Goal: Task Accomplishment & Management: Use online tool/utility

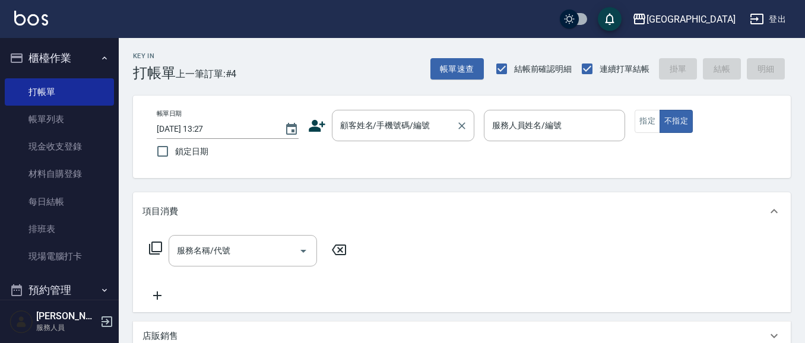
click at [346, 127] on input "顧客姓名/手機號碼/編號" at bounding box center [394, 125] width 114 height 21
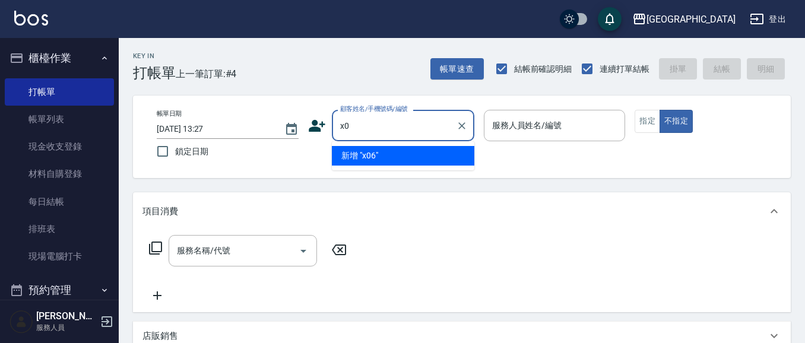
type input "x"
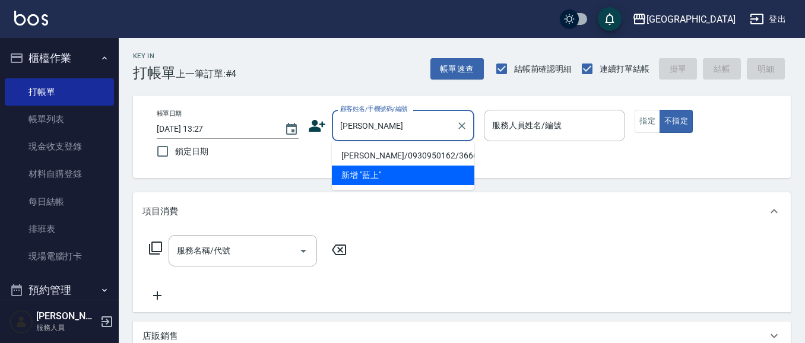
type input "藍"
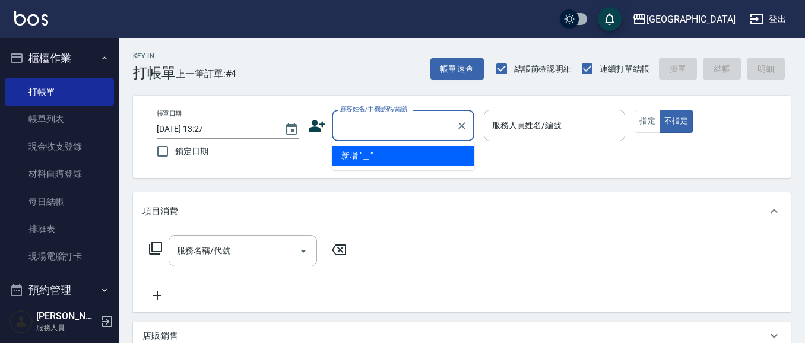
type input "白"
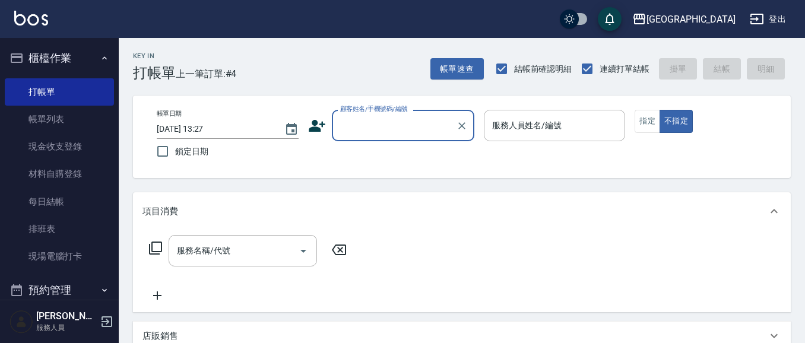
click at [370, 130] on input "顧客姓名/手機號碼/編號" at bounding box center [394, 125] width 114 height 21
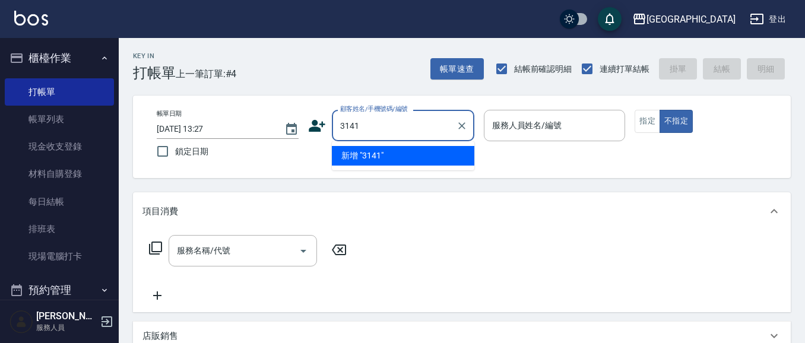
type input "3141"
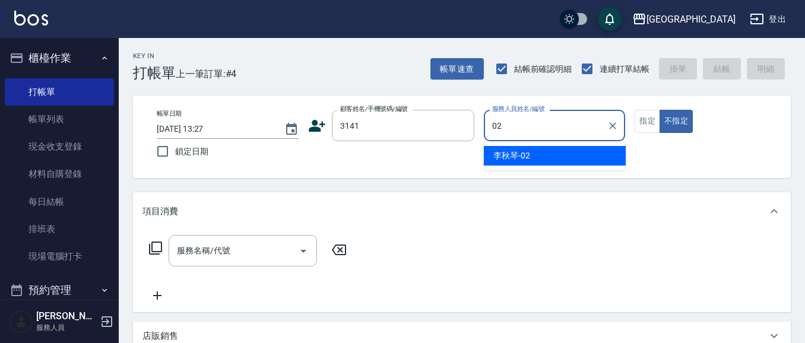
type input "[PERSON_NAME]-02"
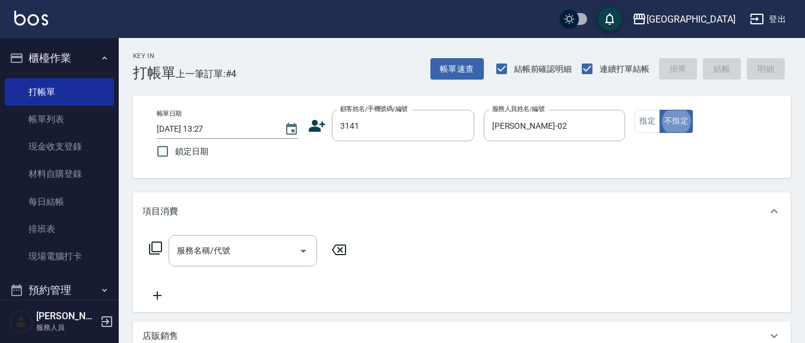
type button "false"
type input "[PERSON_NAME]/0986086430/3141"
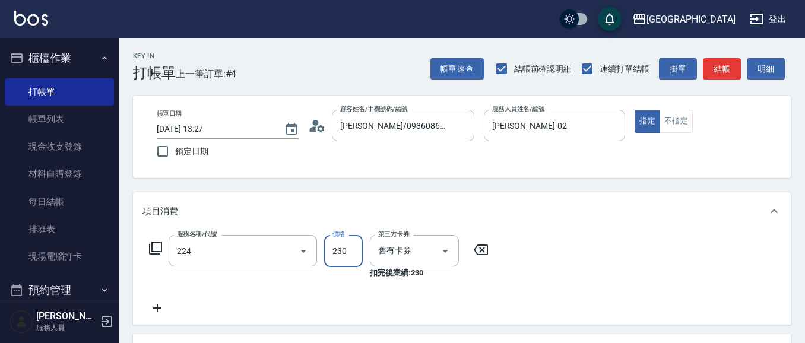
type input "洗髮(卡)230(224)"
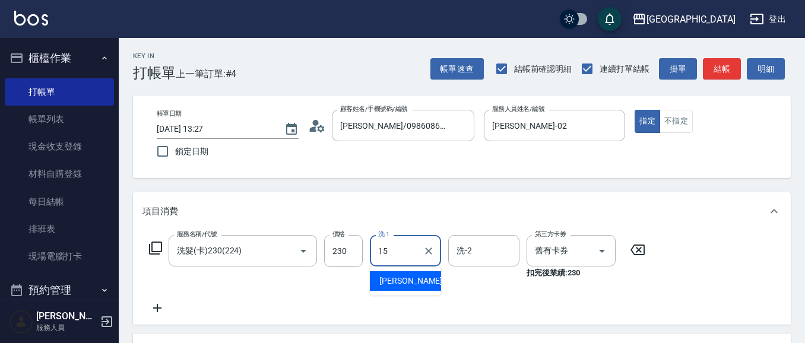
type input "[PERSON_NAME]-15"
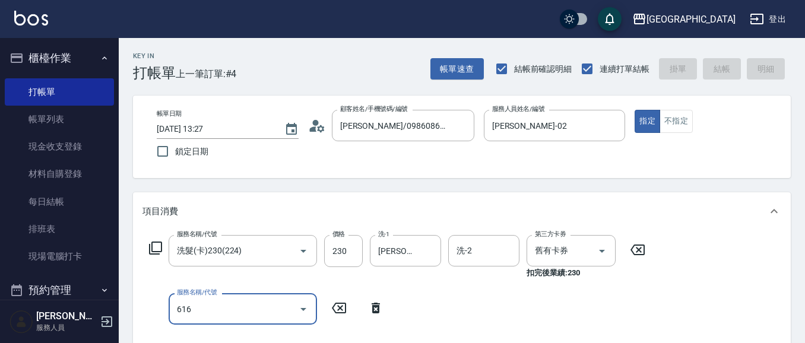
type input "6162"
type input "[DATE] 19:46"
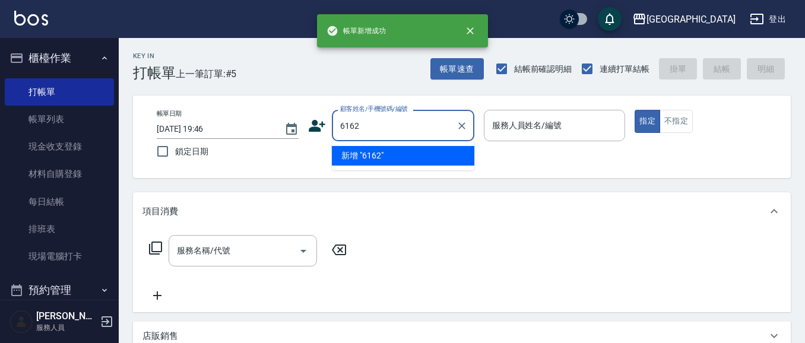
type input "6162"
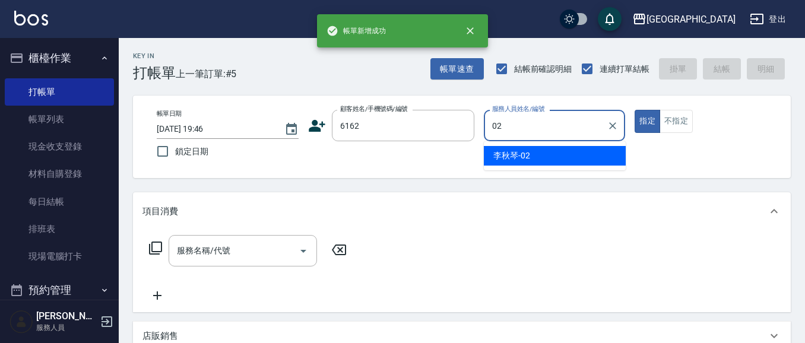
type input "[PERSON_NAME]-02"
type button "true"
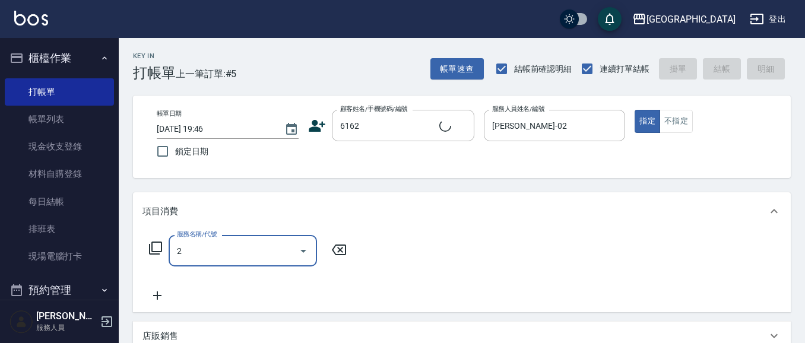
type input "21"
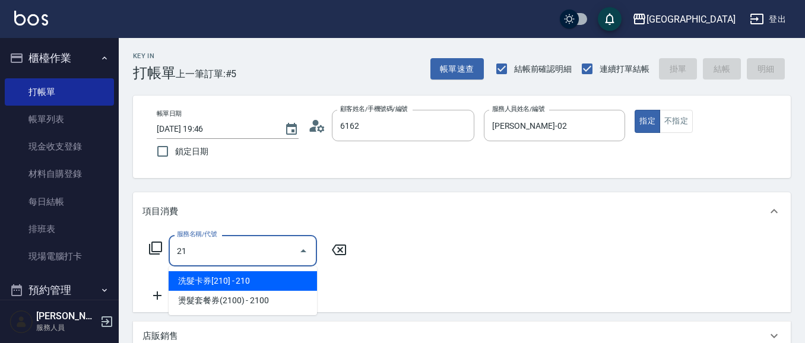
type input "易重光/0939833088/6162"
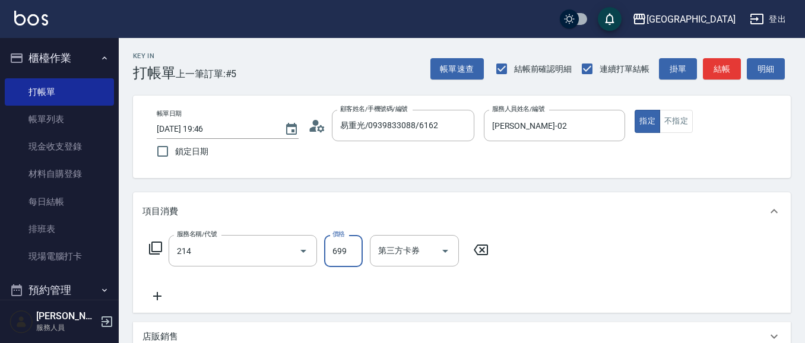
type input "滾珠洗髪699(214)"
type input "700"
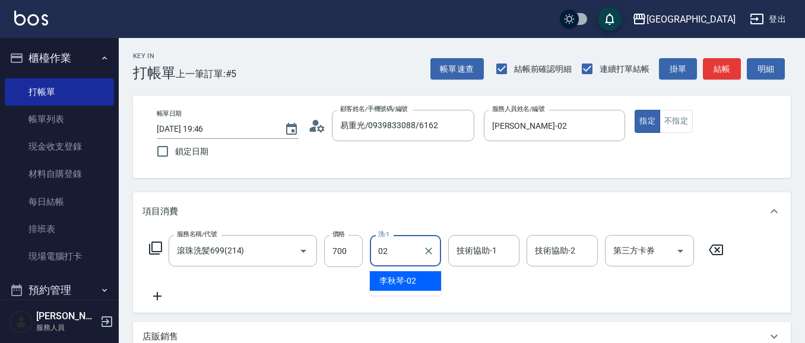
type input "[PERSON_NAME]-02"
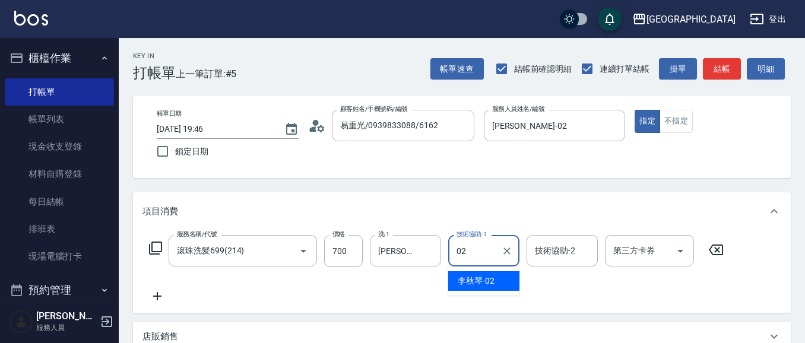
type input "[PERSON_NAME]-02"
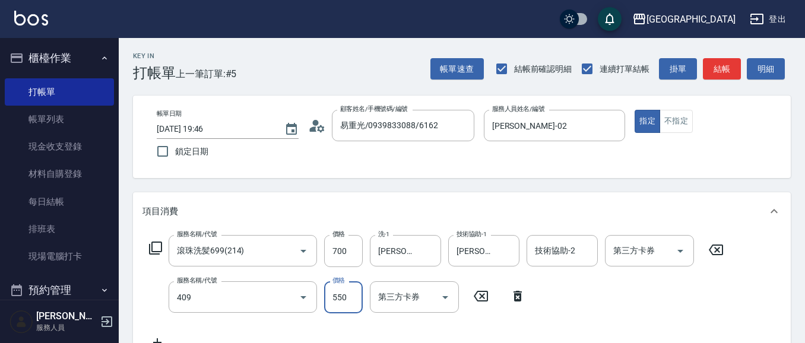
type input "剪髮(550)(409)"
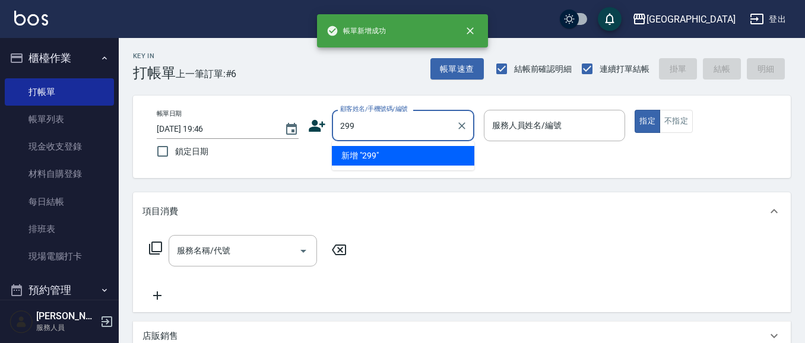
type input "299"
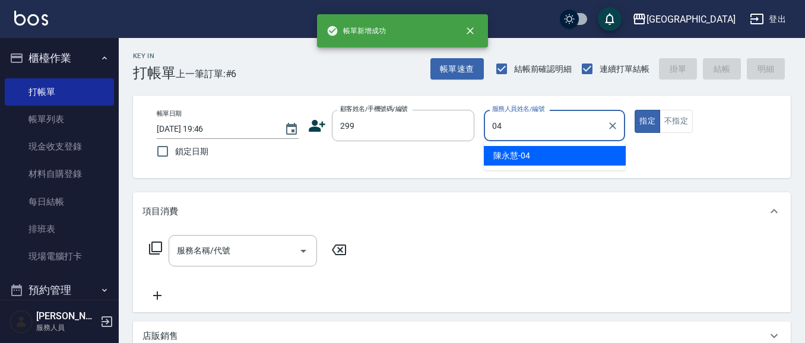
type input "[PERSON_NAME]-04"
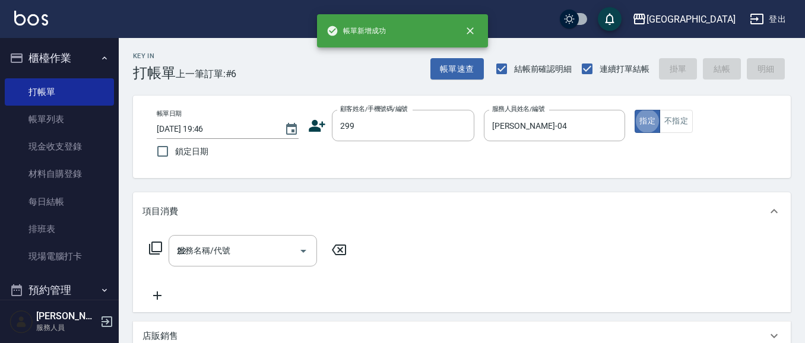
type input "222"
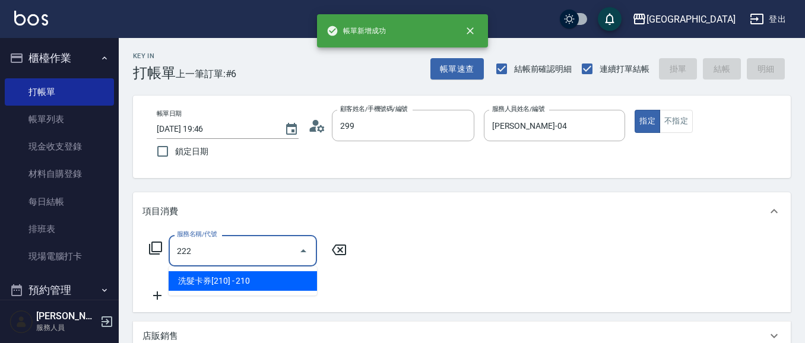
type input "[PERSON_NAME]/0916717650/299"
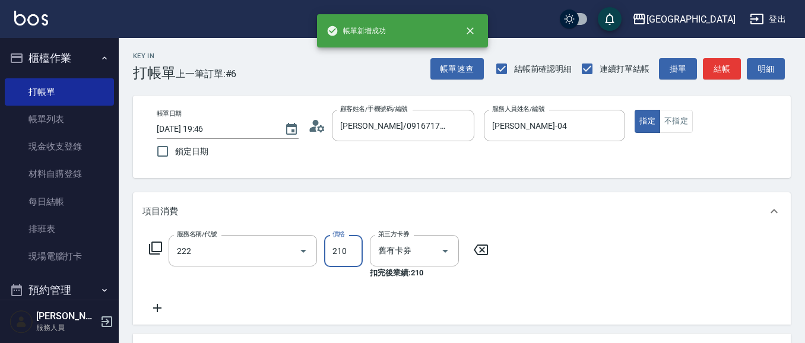
type input "洗髮卡券[210](222)"
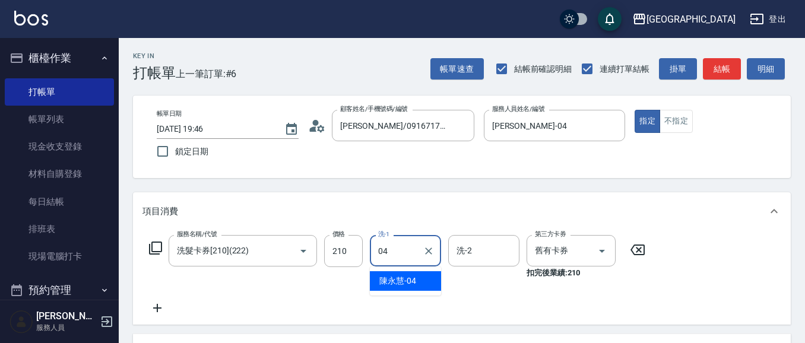
type input "[PERSON_NAME]-04"
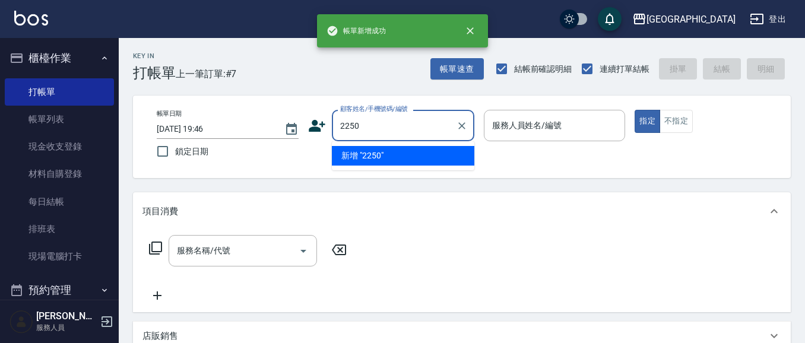
type input "2250"
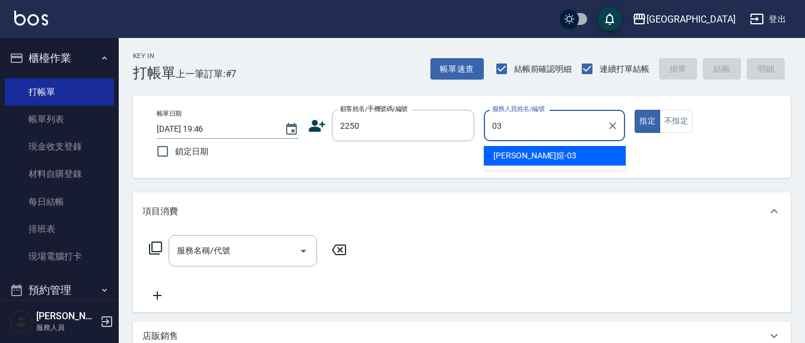
type input "[PERSON_NAME]媗-03"
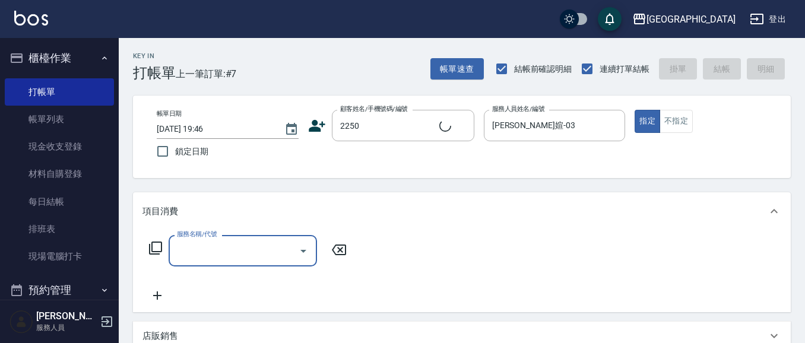
type input "2"
type input "[PERSON_NAME]媗/0911843052/2250"
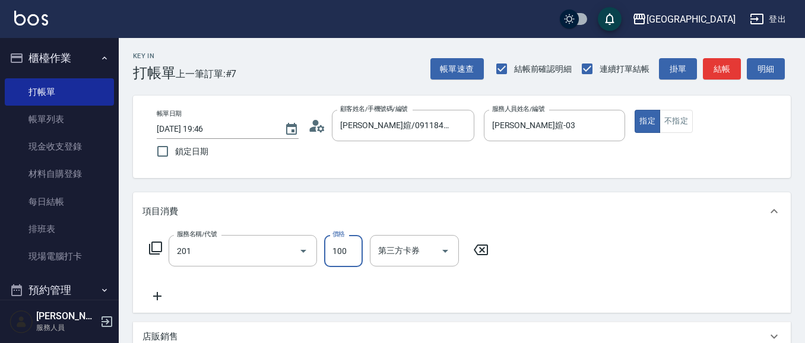
type input "洗髮[100](201)"
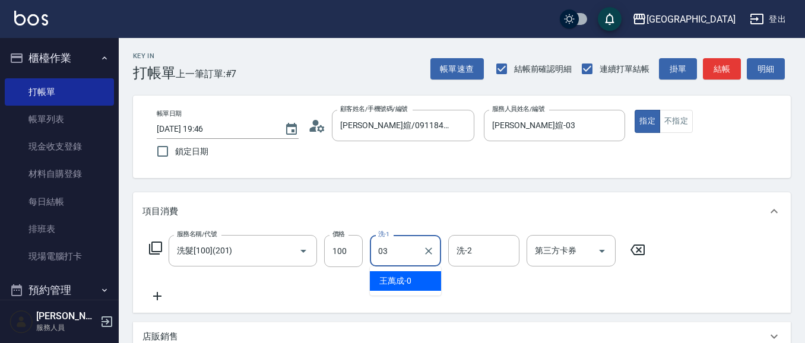
type input "[PERSON_NAME]媗-03"
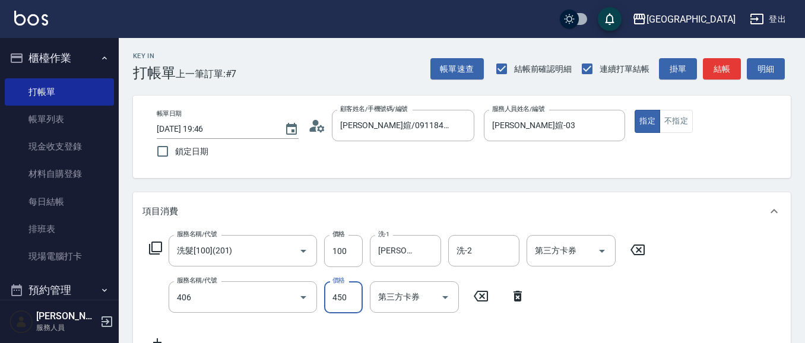
type input "剪髮(450)(406)"
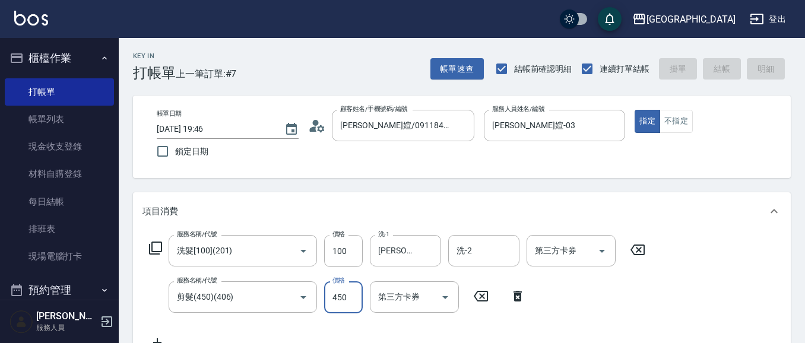
type input "[DATE] 19:47"
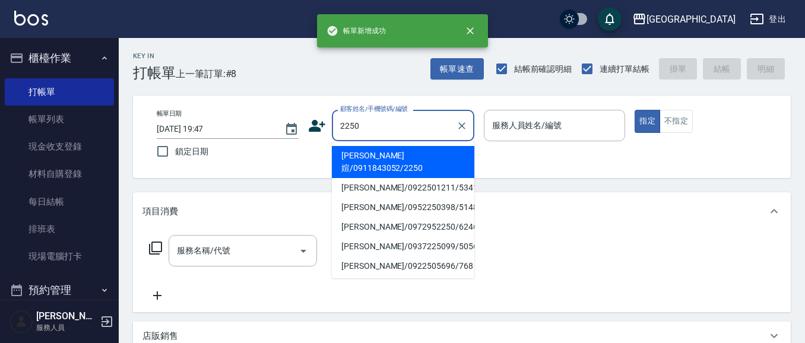
type input "2250"
type input "03"
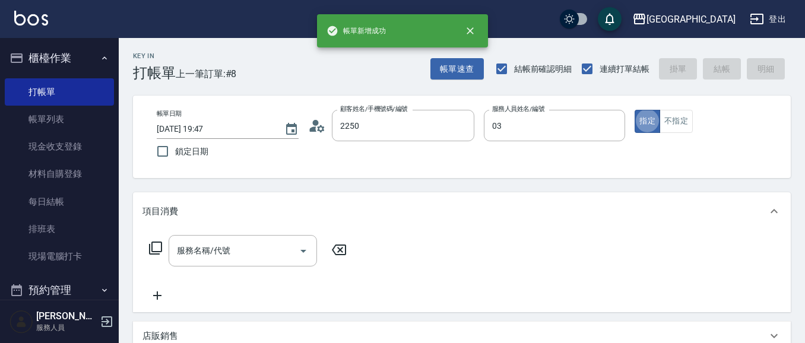
type input "[PERSON_NAME]媗/0911843052/2250"
type input "[PERSON_NAME]媗-03"
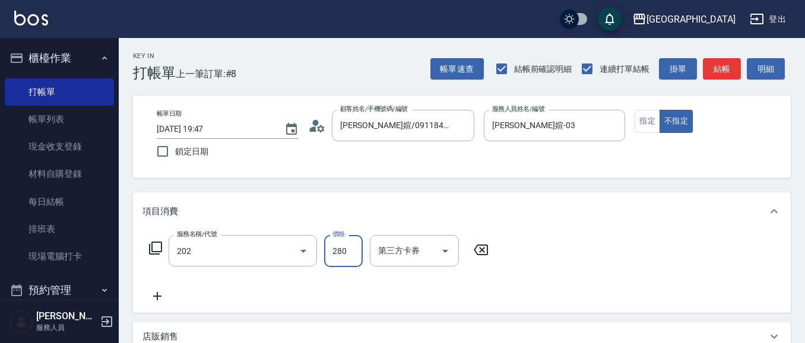
type input "洗髮[280](202)"
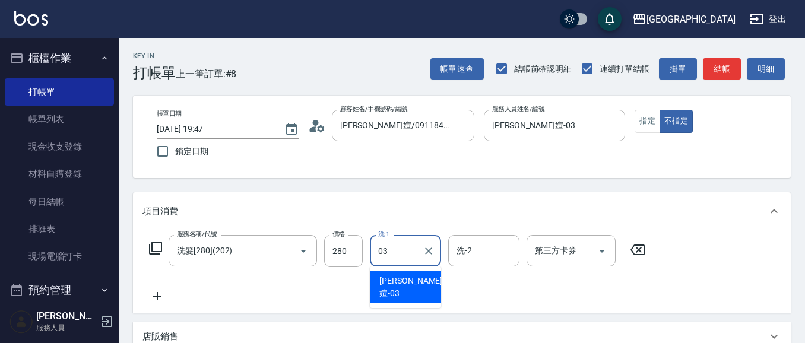
type input "[PERSON_NAME]媗-03"
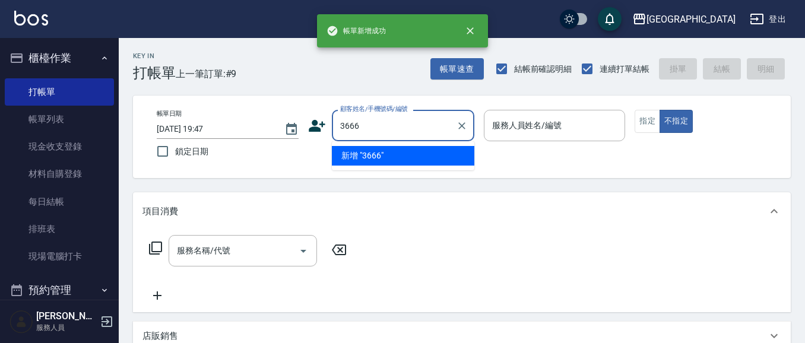
type input "3666"
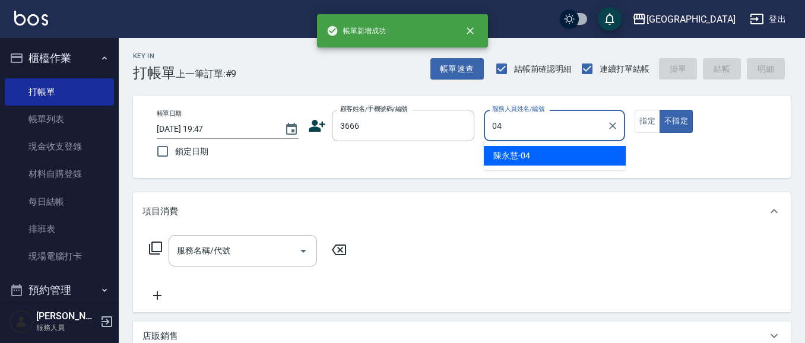
type input "[PERSON_NAME]-04"
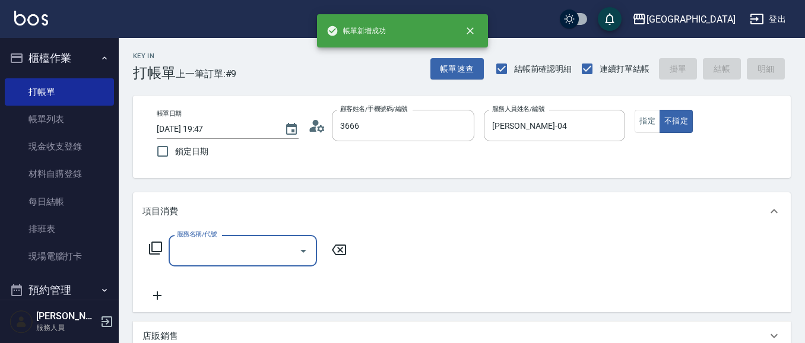
type input "[PERSON_NAME]/0930950162/3666"
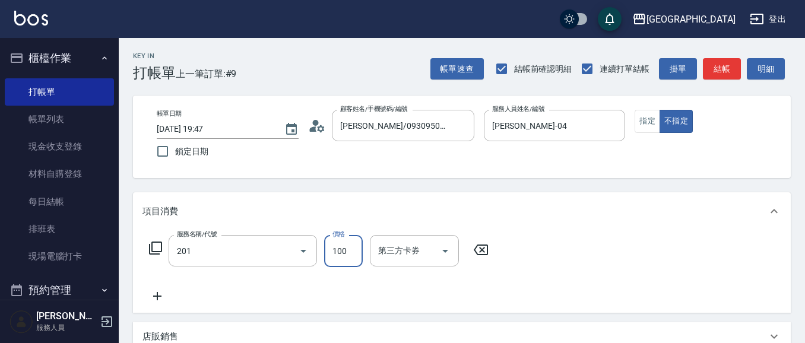
type input "洗髮[100](201)"
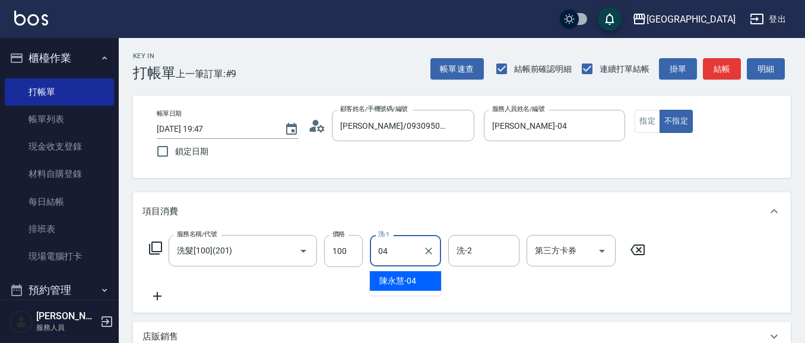
type input "[PERSON_NAME]-04"
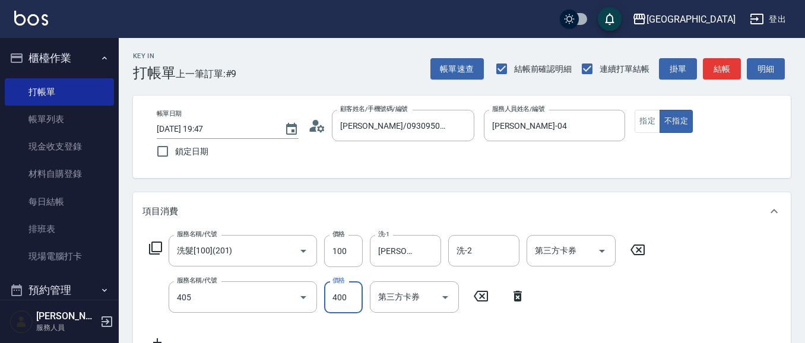
type input "剪髮(400)(405)"
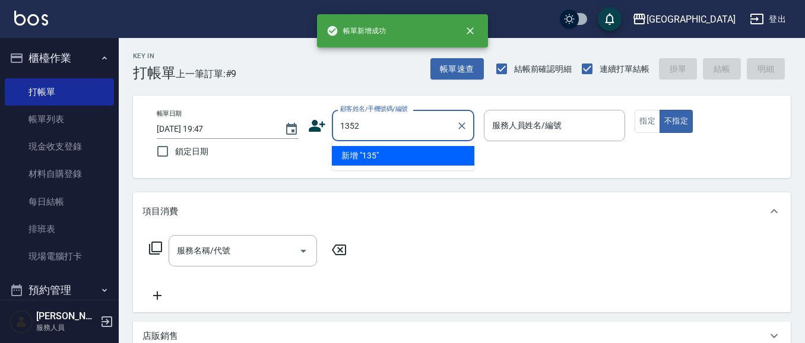
type input "1352"
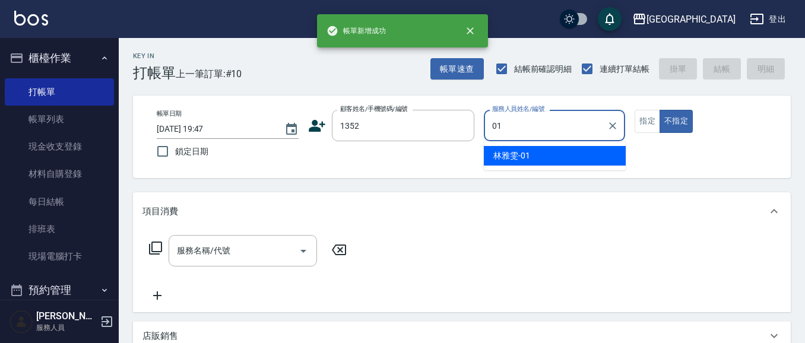
type input "[PERSON_NAME]-01"
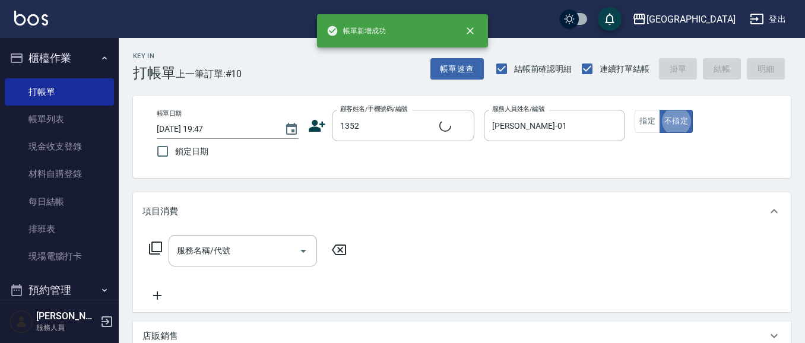
type input "[PERSON_NAME]/0421/1352"
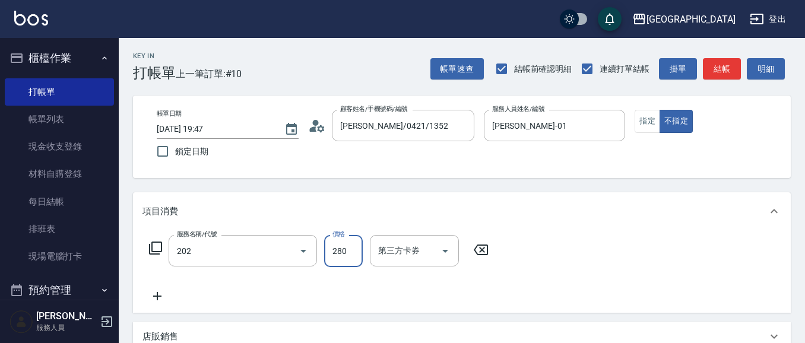
type input "洗髮[280](202)"
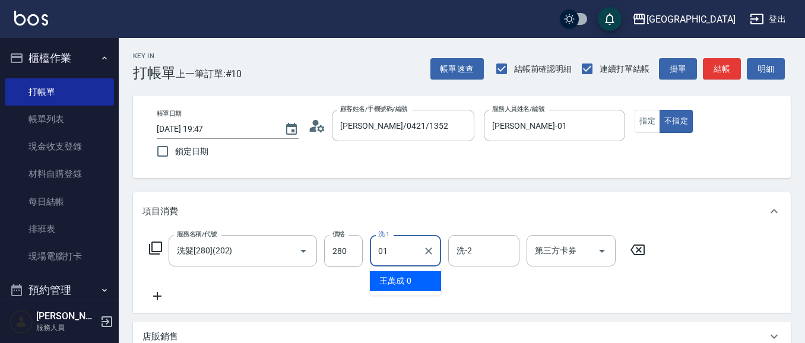
type input "[PERSON_NAME]-01"
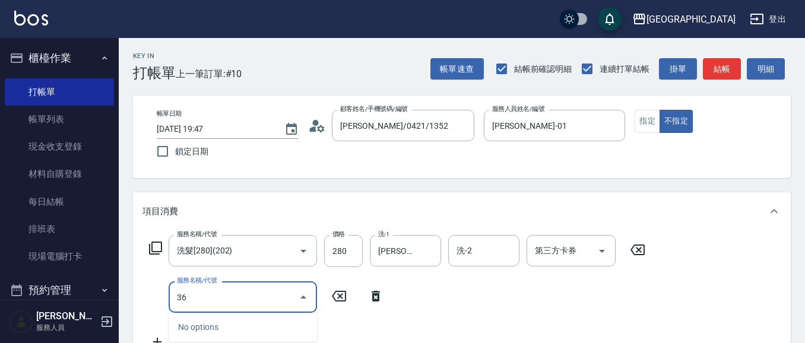
type input "3"
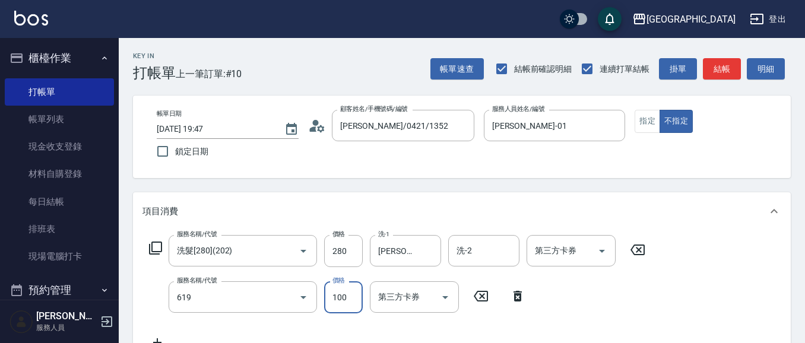
type input "煥彩.玻酸.晶膜.水療(619)"
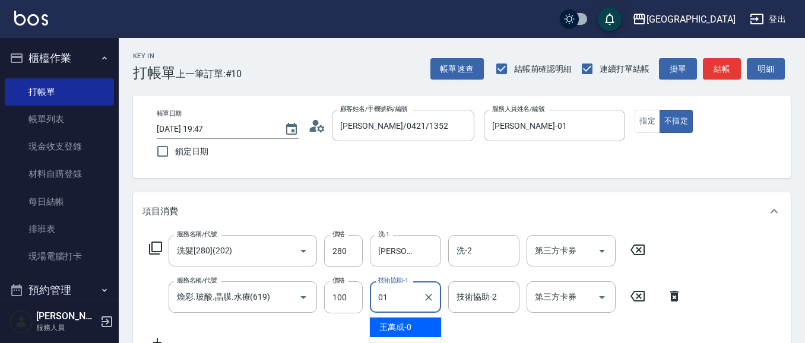
type input "[PERSON_NAME]-01"
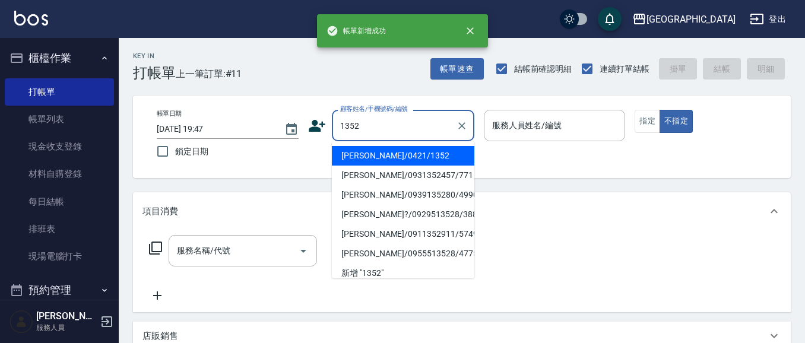
type input "1352"
type input "01"
type input "[PERSON_NAME]/0421/1352"
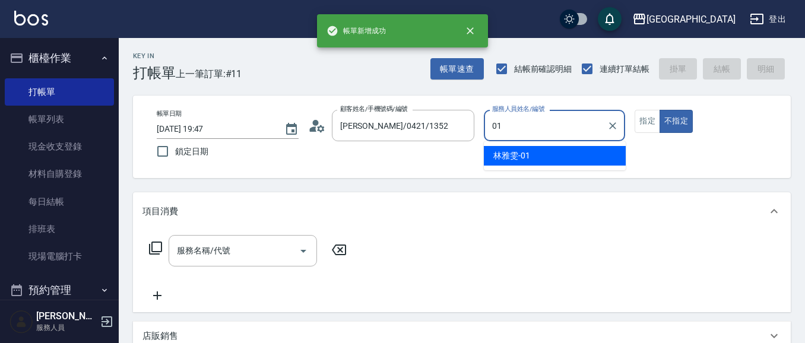
type input "[PERSON_NAME]-01"
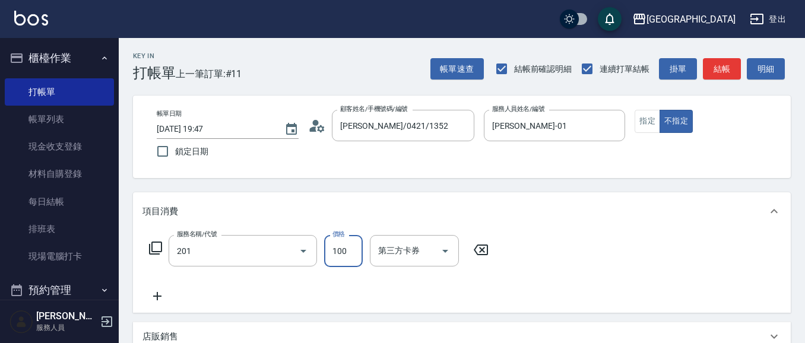
type input "洗髮[100](201)"
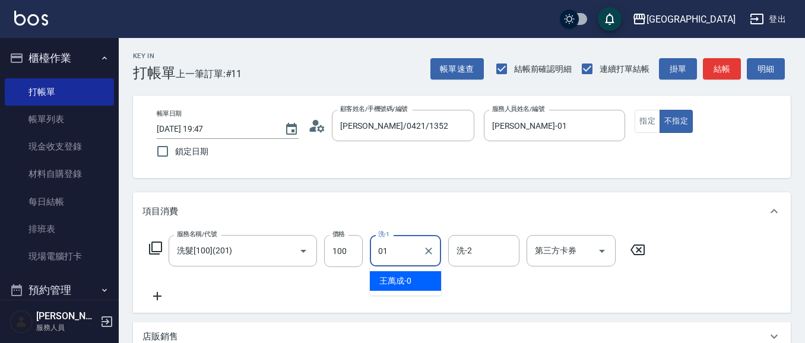
type input "[PERSON_NAME]-01"
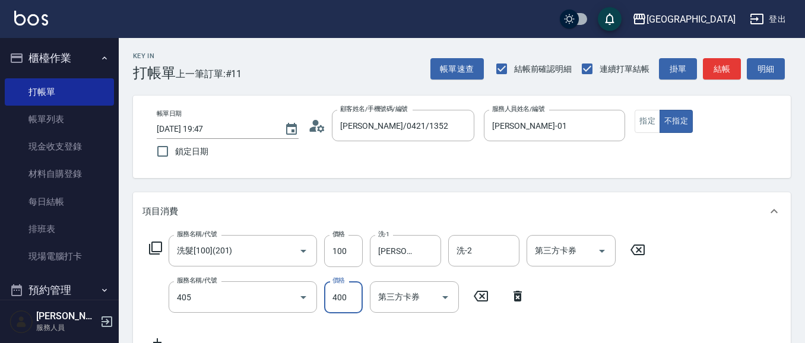
type input "剪髮(400)(405)"
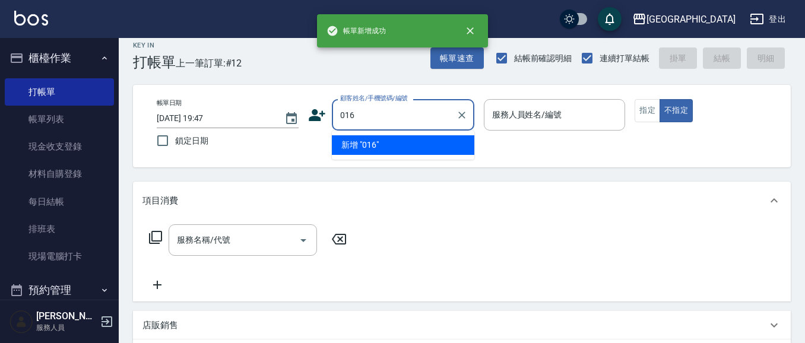
type input "016"
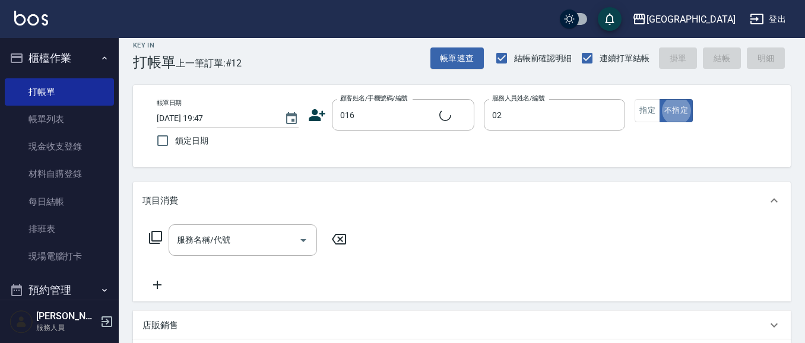
type input "[PERSON_NAME]-02"
type input "[PERSON_NAME]/0919595188/016"
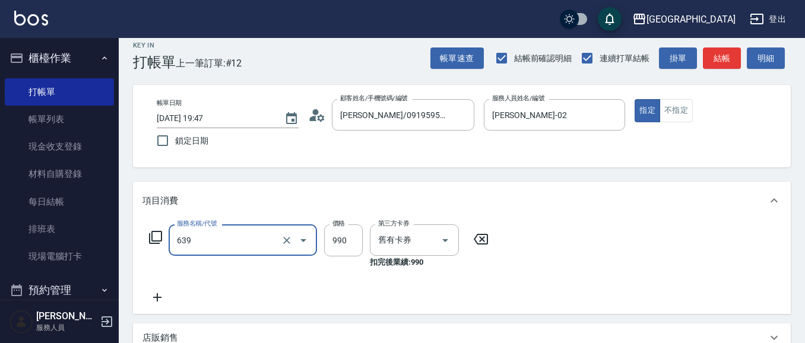
type input "(芙)蘆薈髮膜套卡(自材)(639)"
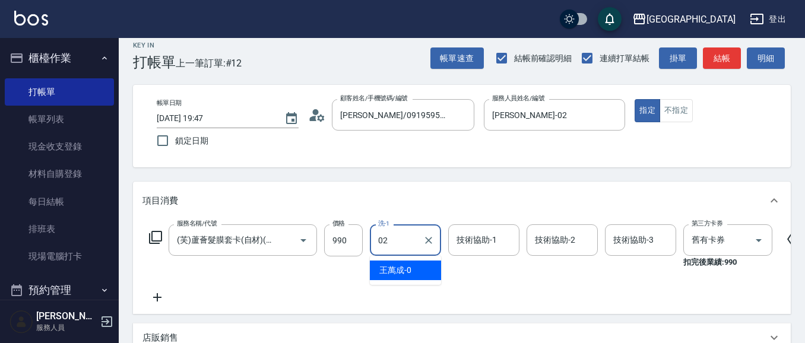
type input "[PERSON_NAME]-02"
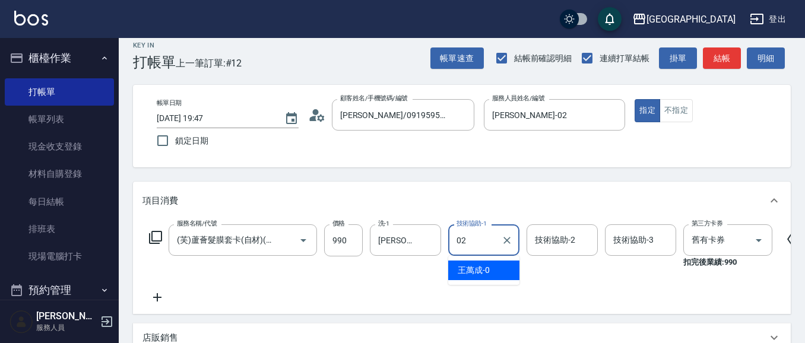
type input "[PERSON_NAME]-02"
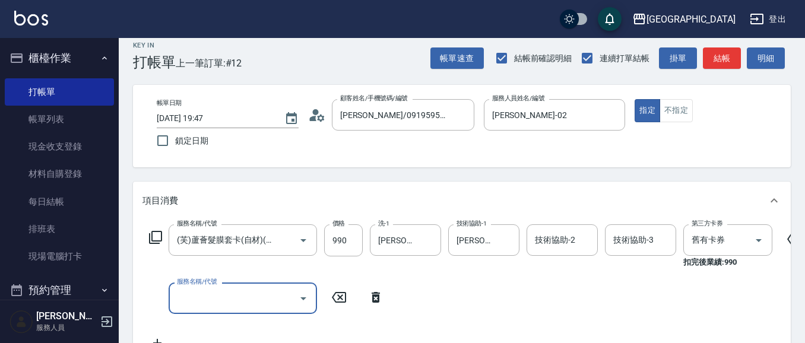
scroll to position [0, 0]
type input "燙髮[2000](314)"
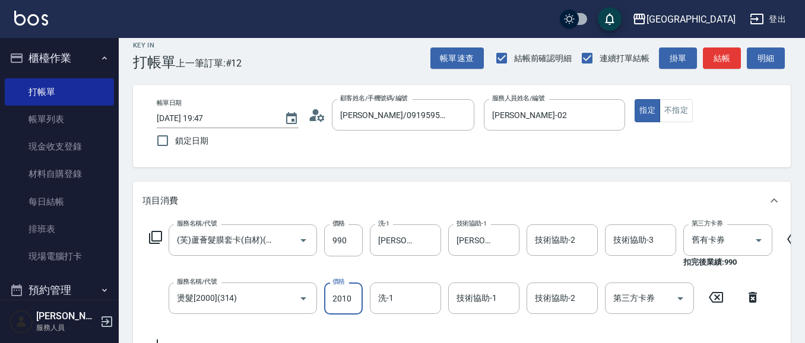
type input "2010"
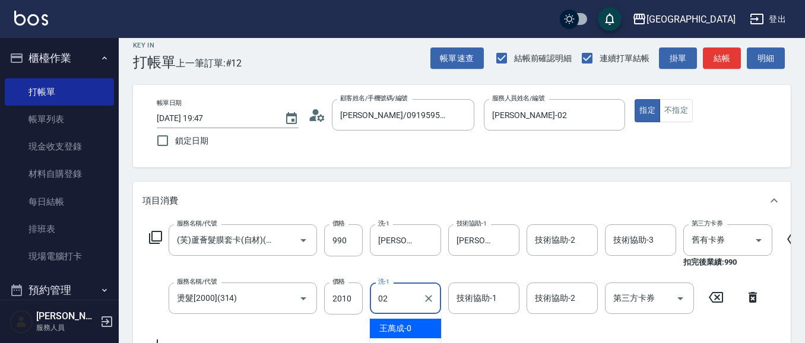
type input "[PERSON_NAME]-02"
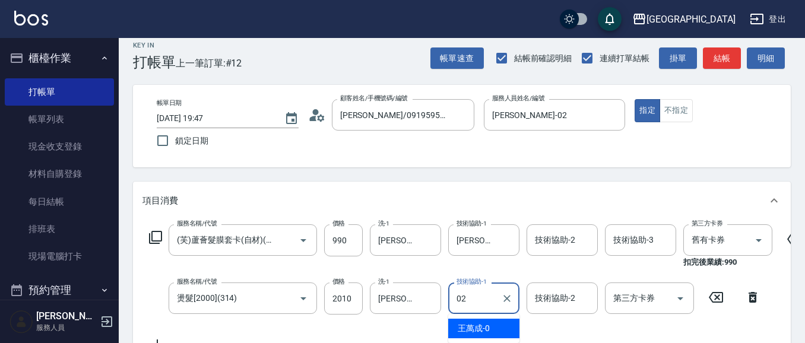
type input "[PERSON_NAME]-02"
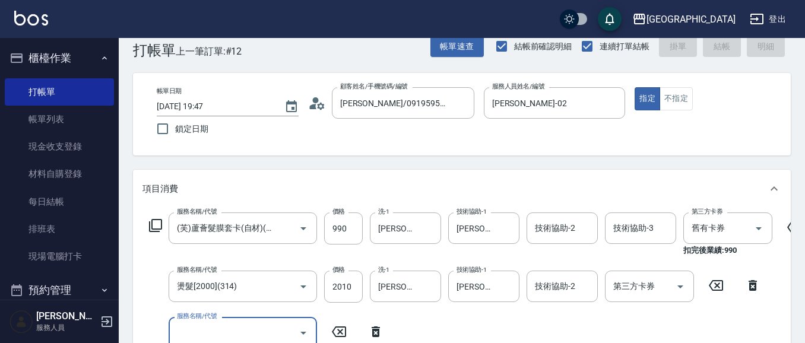
type input "[DATE] 19:48"
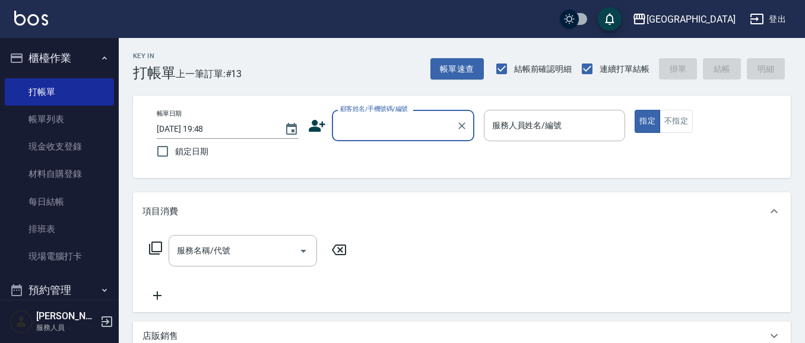
click at [372, 123] on input "顧客姓名/手機號碼/編號" at bounding box center [394, 125] width 114 height 21
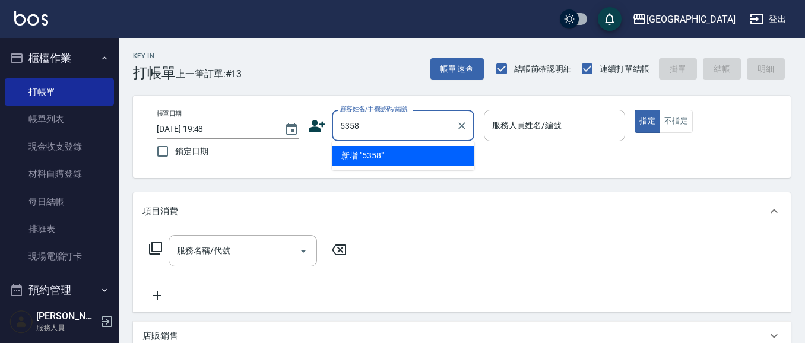
type input "5358"
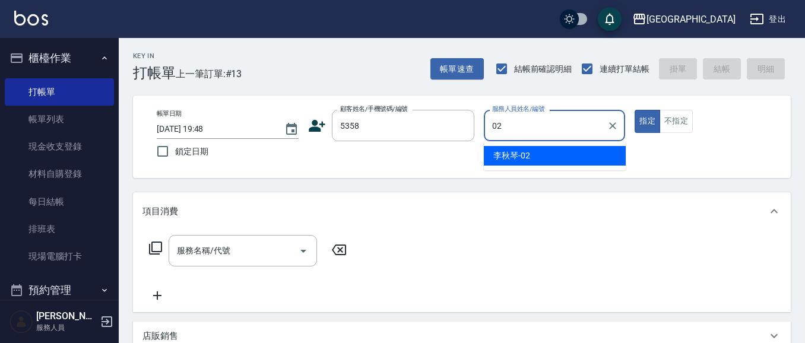
type input "[PERSON_NAME]-02"
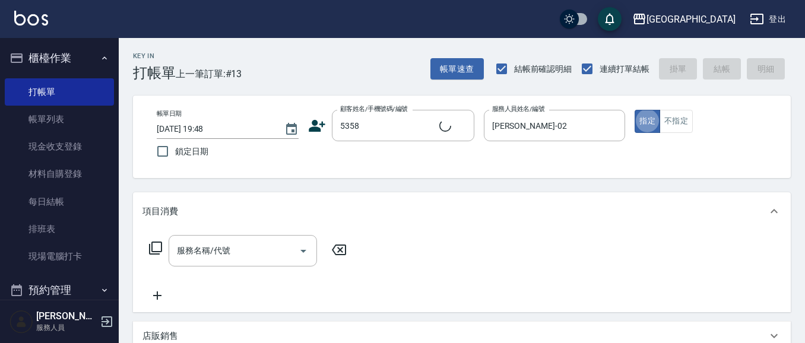
type input "[PERSON_NAME]/0939884623/5358"
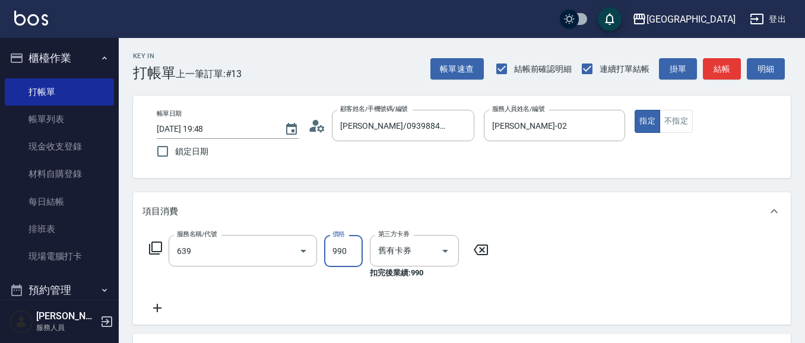
type input "(芙)蘆薈髮膜套卡(自材)(639)"
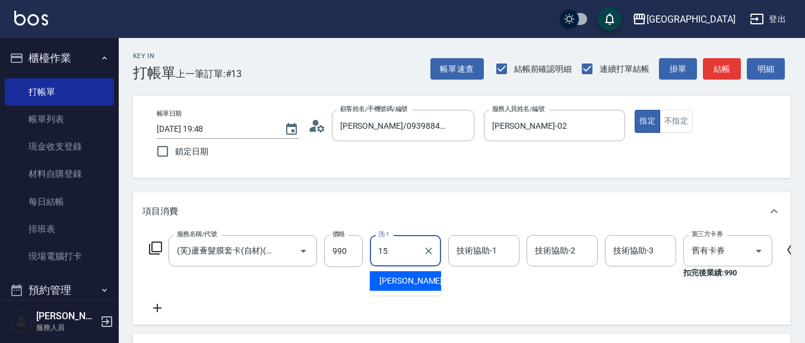
type input "[PERSON_NAME]-15"
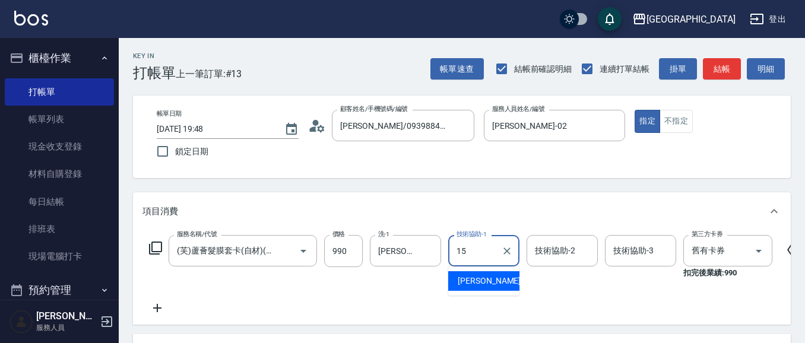
type input "[PERSON_NAME]-15"
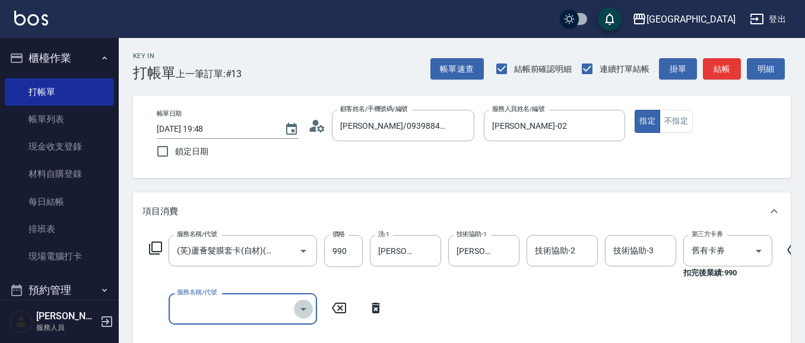
click at [308, 308] on icon "Open" at bounding box center [303, 309] width 14 height 14
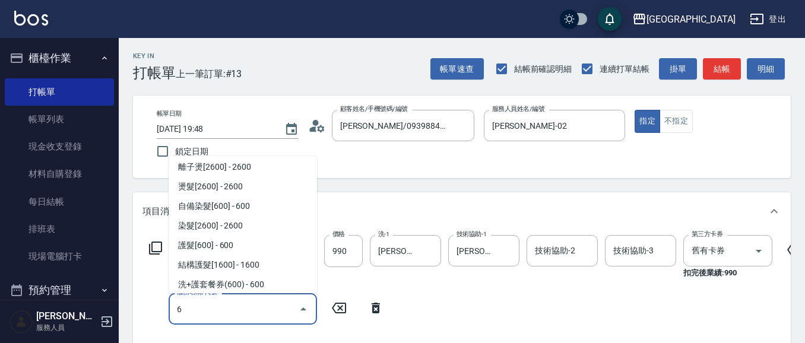
scroll to position [4, 0]
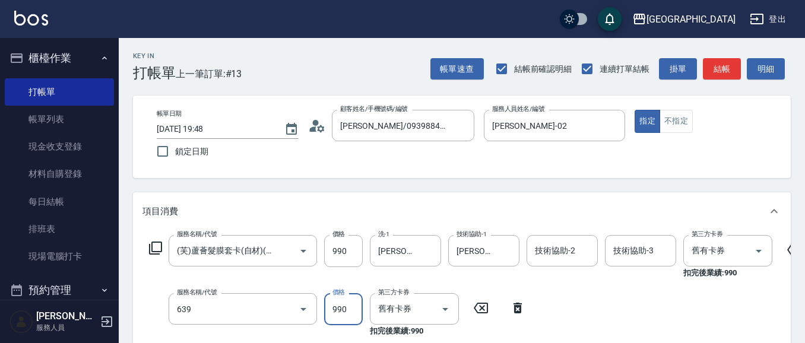
type input "(芙)蘆薈髮膜套卡(自材)(639)"
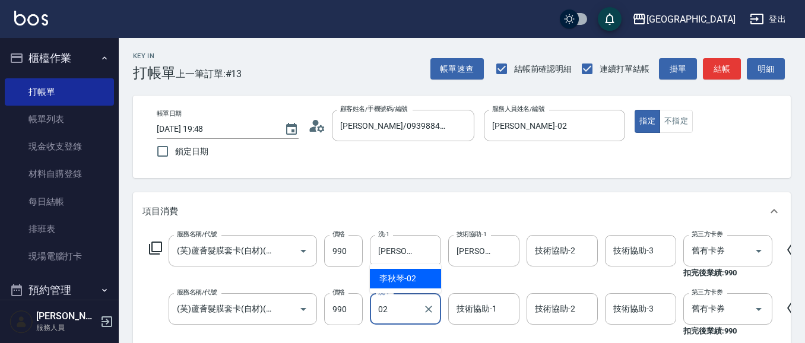
type input "[PERSON_NAME]-02"
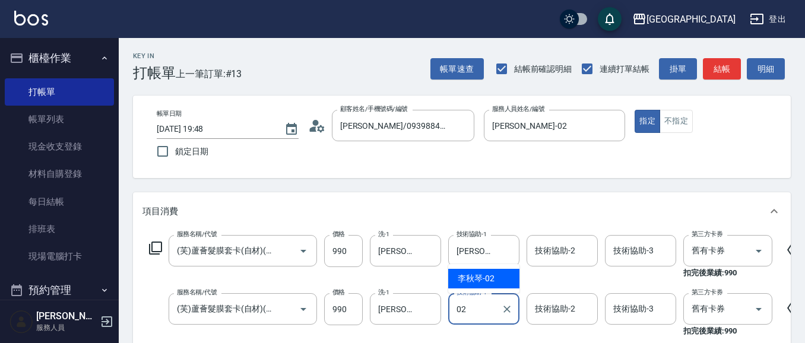
type input "[PERSON_NAME]-02"
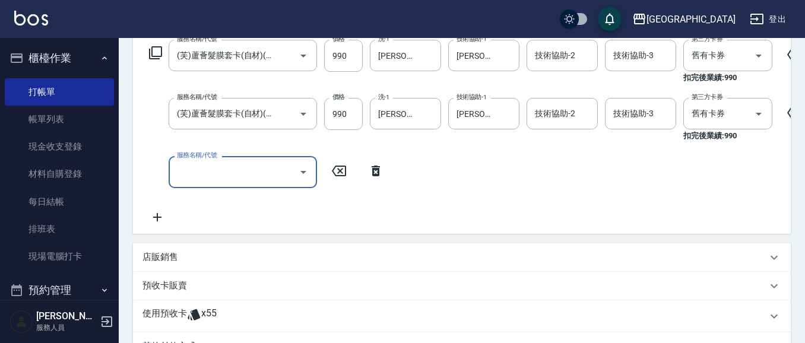
scroll to position [0, 0]
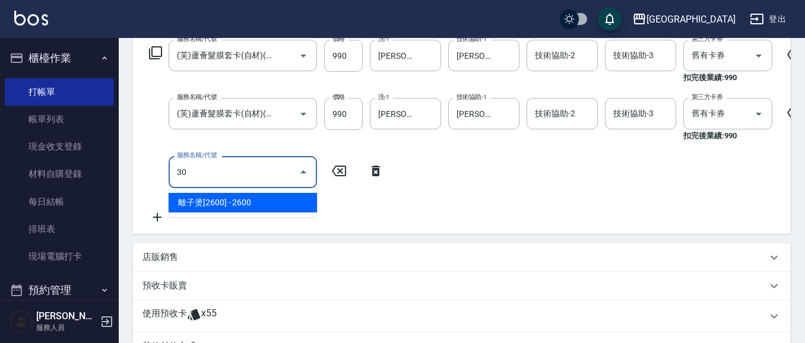
type input "3"
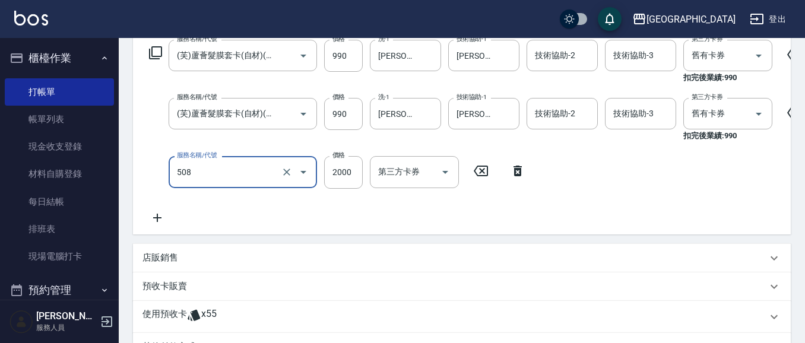
type input "染髮[2000](508)"
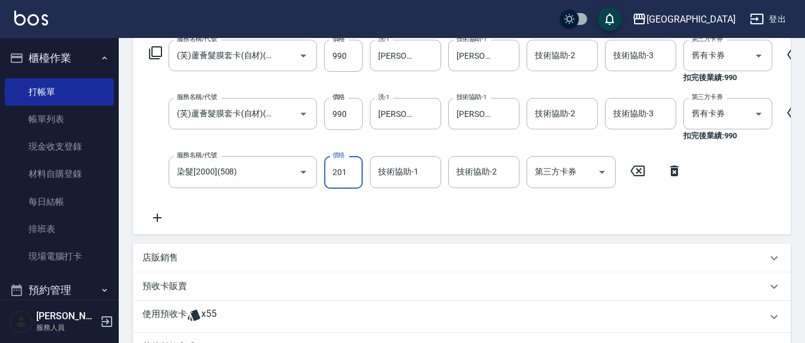
type input "2010"
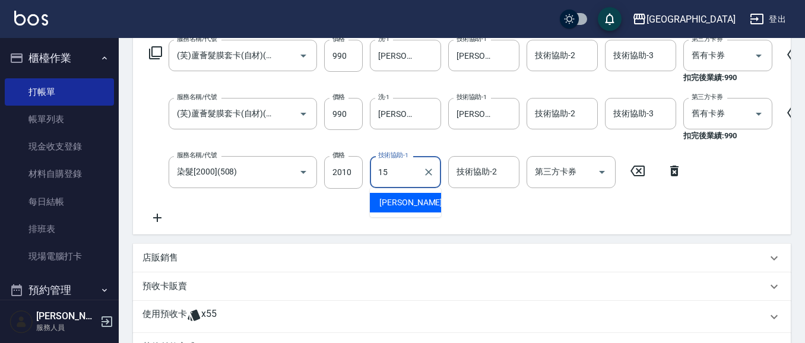
type input "[PERSON_NAME]-15"
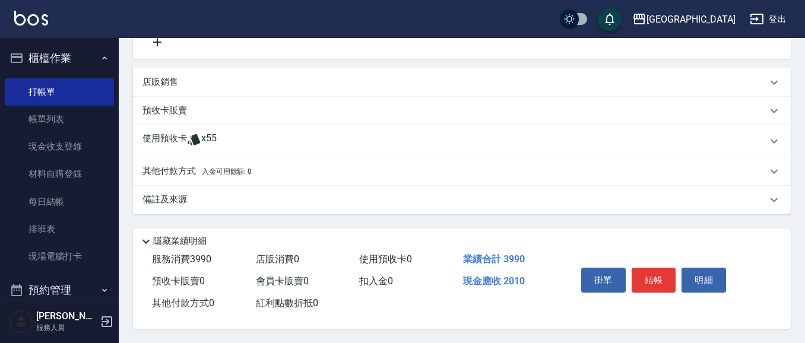
scroll to position [195, 0]
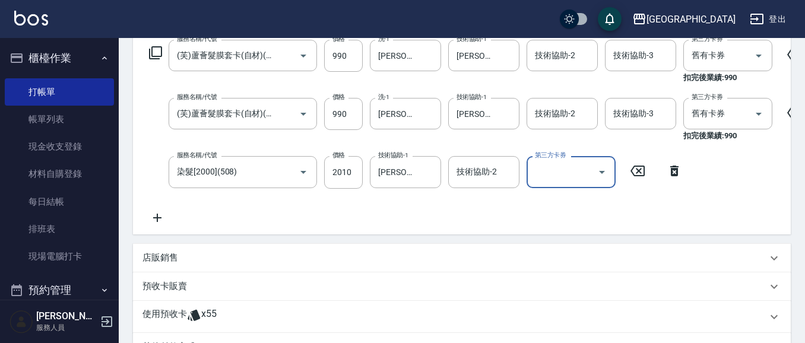
type input "[DATE] 19:49"
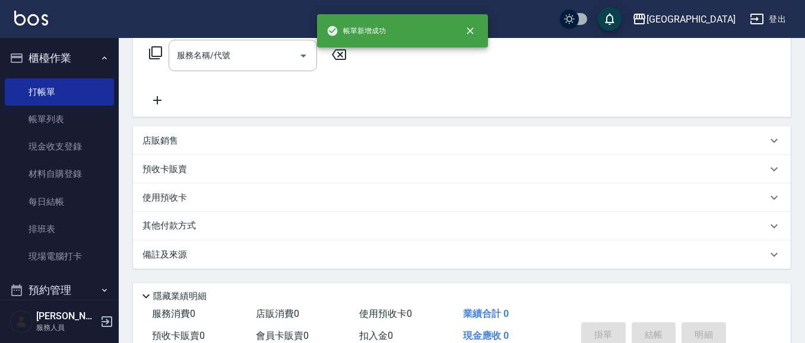
scroll to position [0, 0]
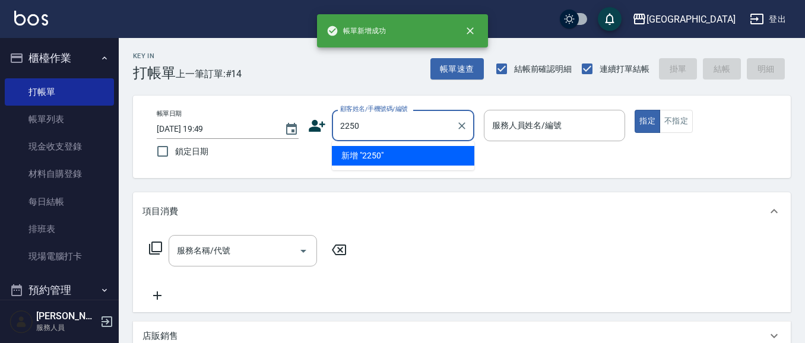
type input "2250"
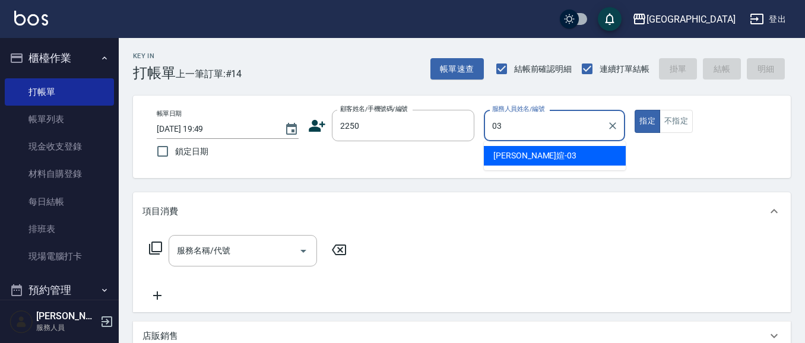
type input "[PERSON_NAME]媗-03"
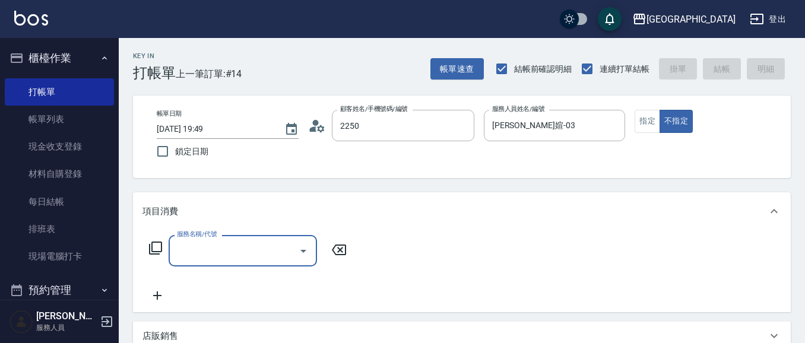
type input "[PERSON_NAME]媗/0911843052/2250"
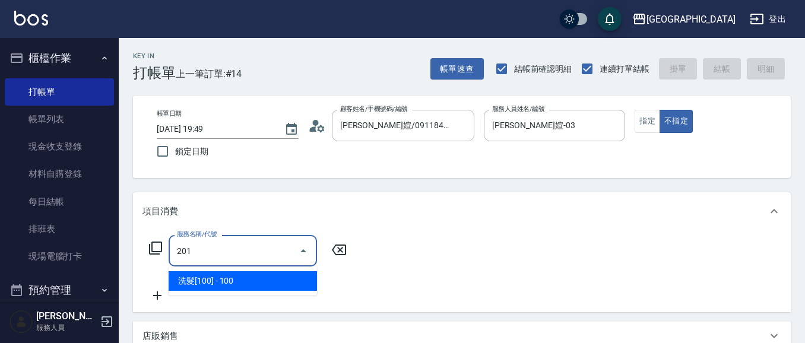
type input "洗髮[100](201)"
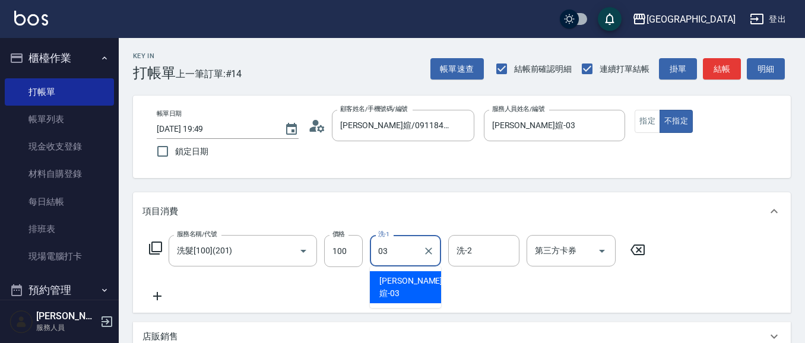
type input "[PERSON_NAME]媗-03"
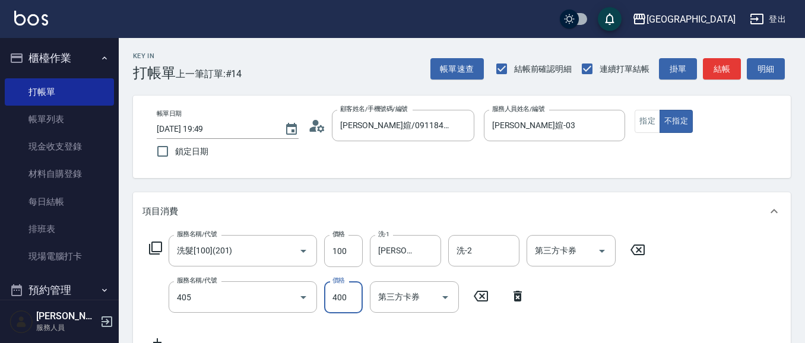
type input "剪髮(400)(405)"
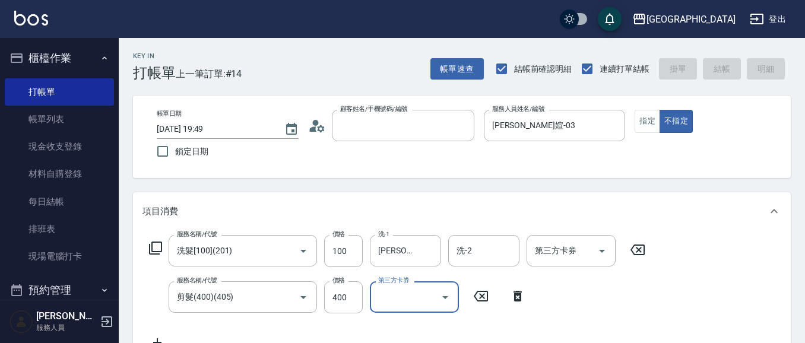
type input "3"
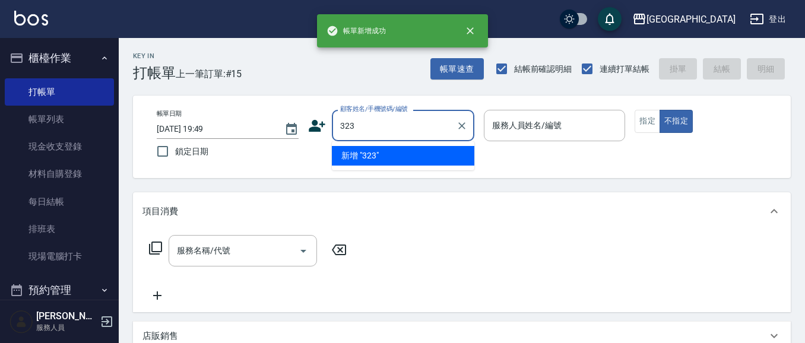
type input "323"
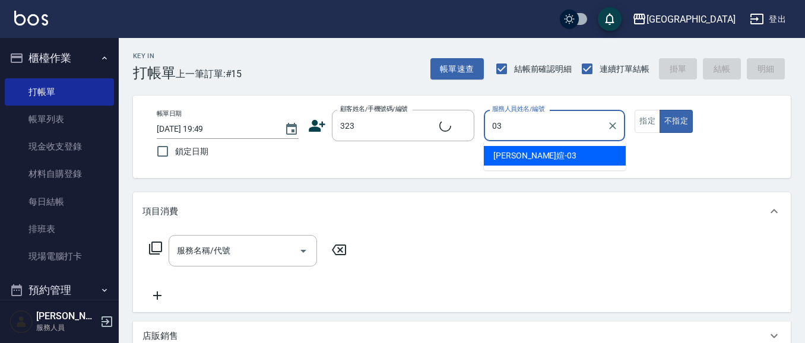
type input "03"
type input "[PERSON_NAME]/0958310810/323"
type input "[PERSON_NAME]媗-03"
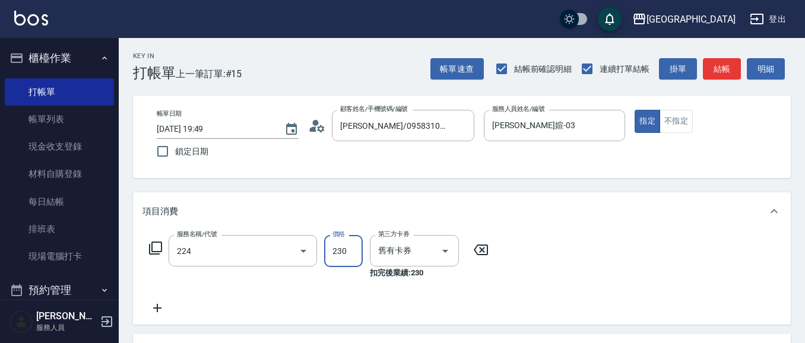
type input "洗髮(卡)230(224)"
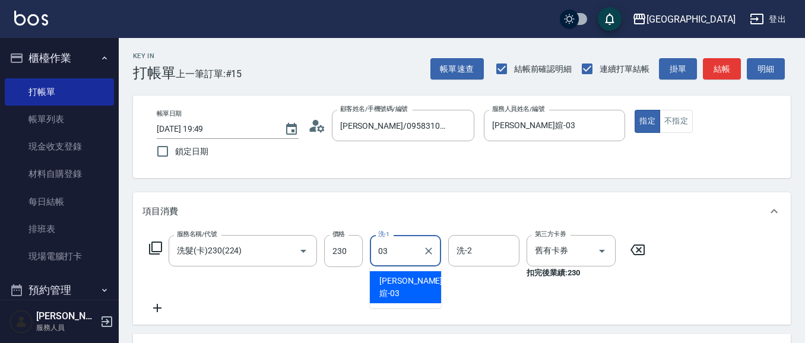
type input "[PERSON_NAME]媗-03"
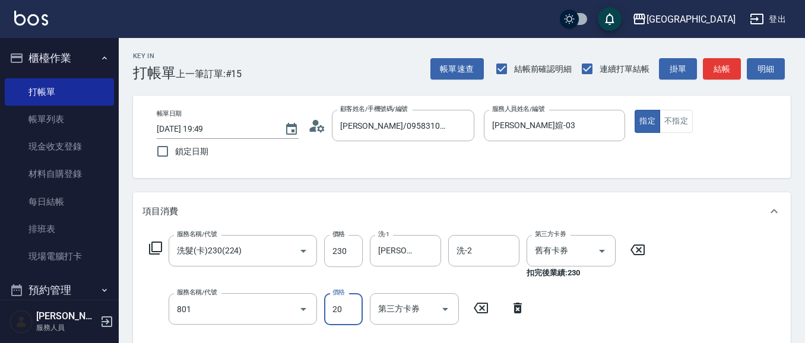
type input "潤絲(801)"
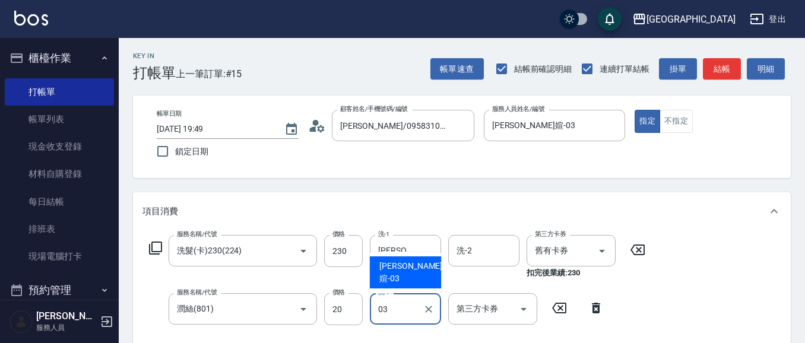
type input "[PERSON_NAME]媗-03"
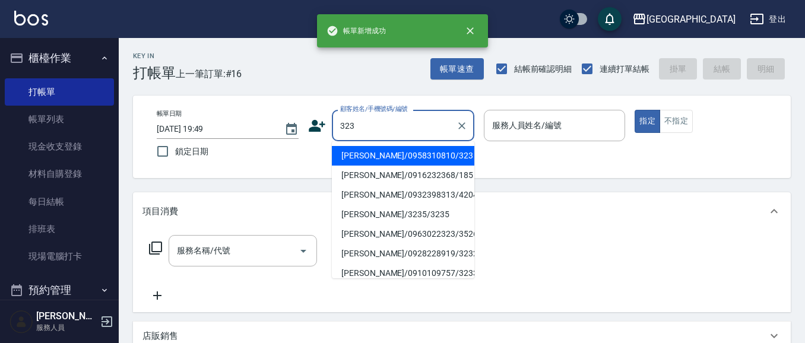
type input "[PERSON_NAME]/0958310810/323"
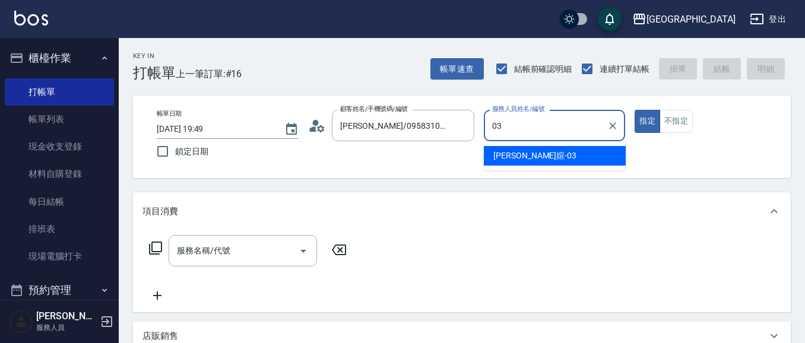
type input "[PERSON_NAME]媗-03"
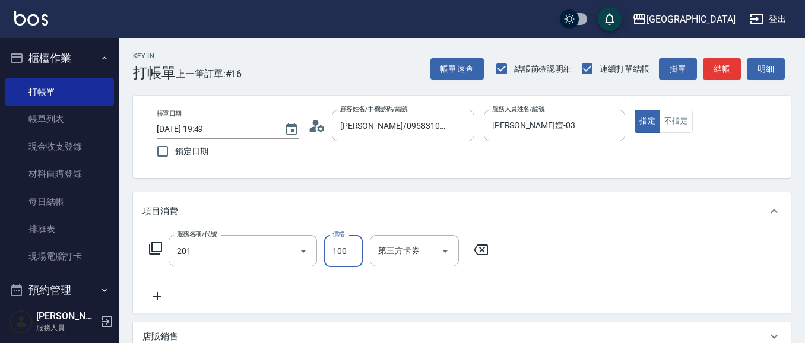
type input "洗髮[100](201)"
drag, startPoint x: 457, startPoint y: 126, endPoint x: 397, endPoint y: 129, distance: 60.6
click at [397, 129] on div "[PERSON_NAME]/0958310810/323 顧客姓名/手機號碼/編號" at bounding box center [403, 125] width 142 height 31
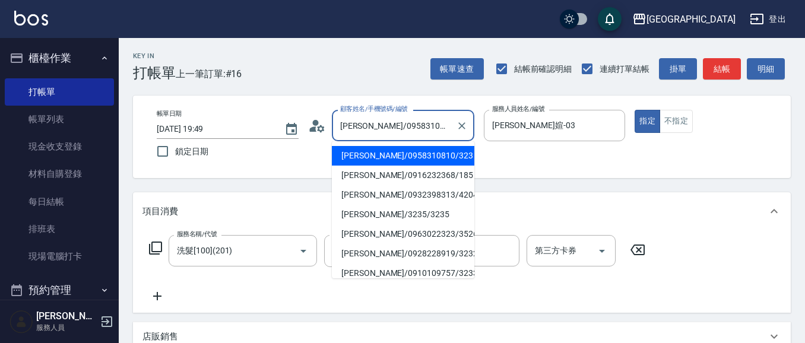
click at [449, 128] on input "[PERSON_NAME]/0958310810/323" at bounding box center [394, 125] width 114 height 21
click at [462, 127] on icon "Clear" at bounding box center [462, 126] width 12 height 12
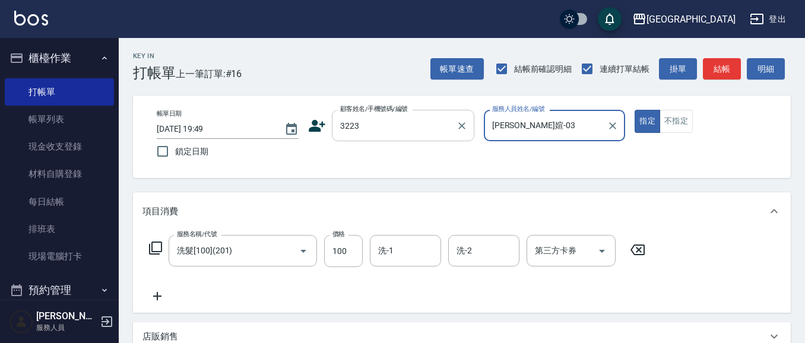
click at [635, 110] on button "指定" at bounding box center [648, 121] width 26 height 23
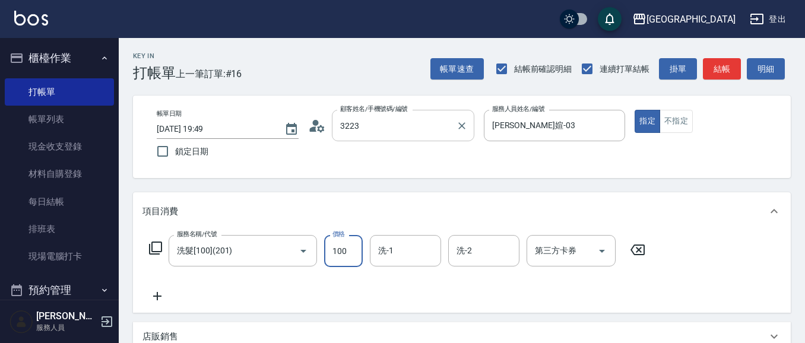
type input "[PERSON_NAME]/0922541386/3223"
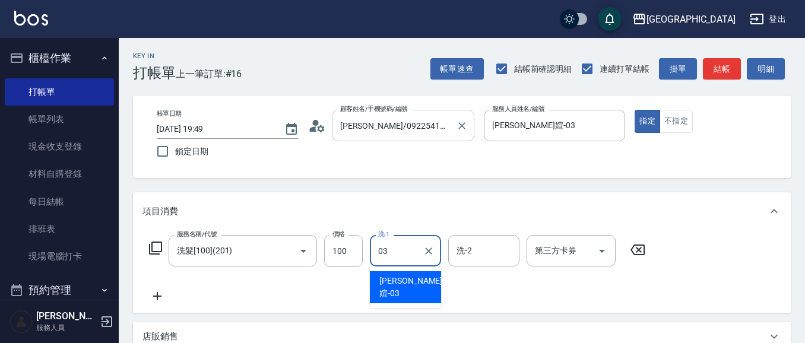
type input "[PERSON_NAME]媗-03"
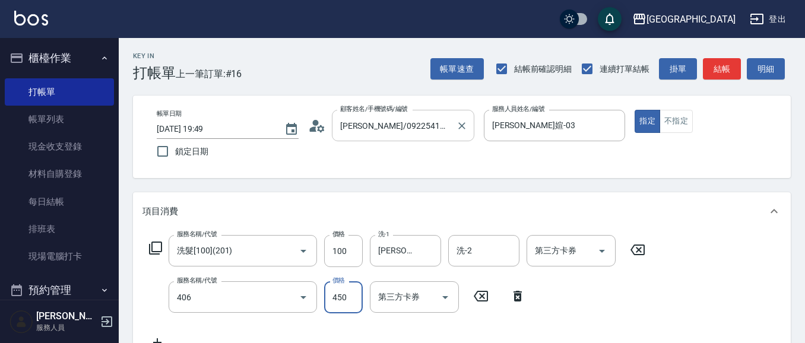
type input "剪髮(450)(406)"
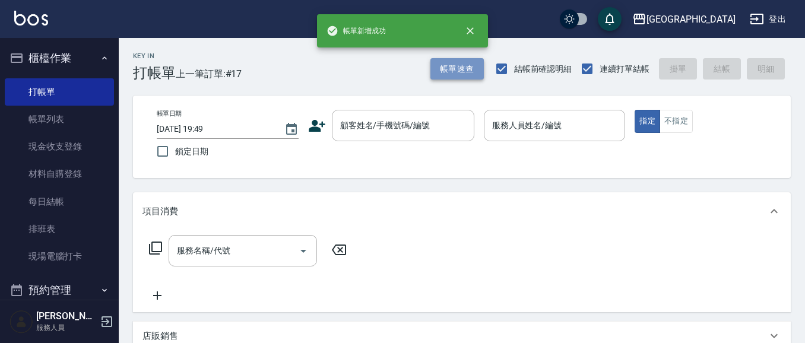
click at [454, 71] on button "帳單速查" at bounding box center [456, 69] width 53 height 22
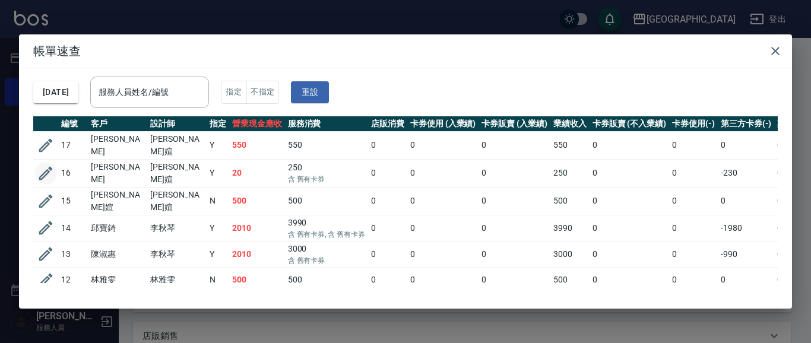
click at [48, 170] on icon "button" at bounding box center [46, 174] width 14 height 14
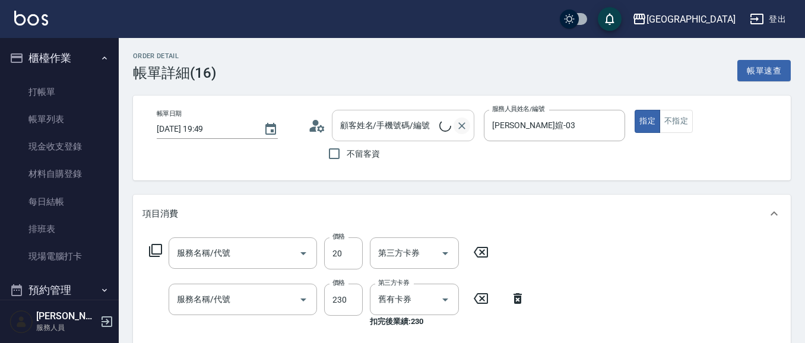
type input "[PERSON_NAME]媗-03"
click at [461, 126] on icon "Clear" at bounding box center [462, 126] width 12 height 12
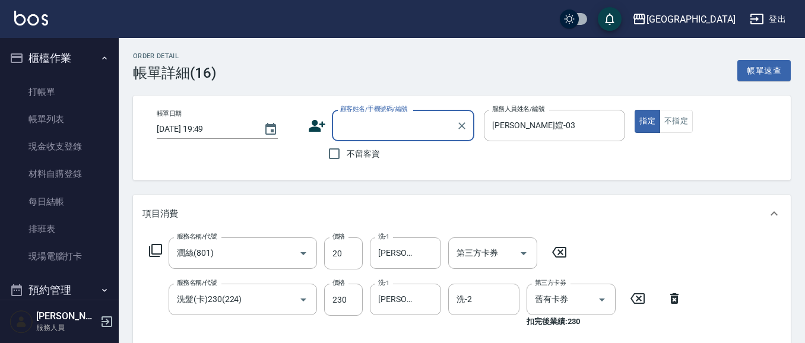
type input "潤絲(801)"
type input "洗髮(卡)230(224)"
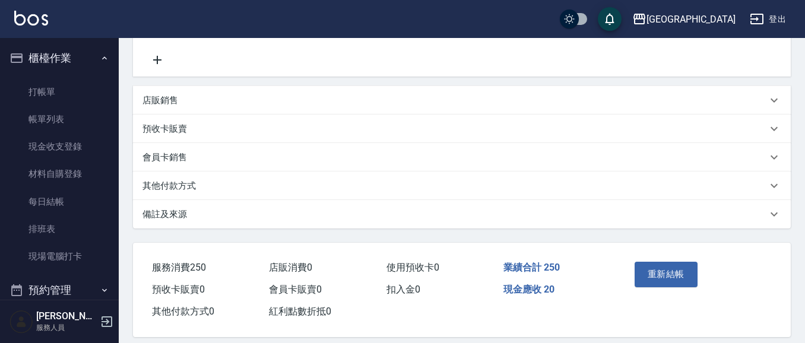
type input "[PERSON_NAME]/0922541386/3223"
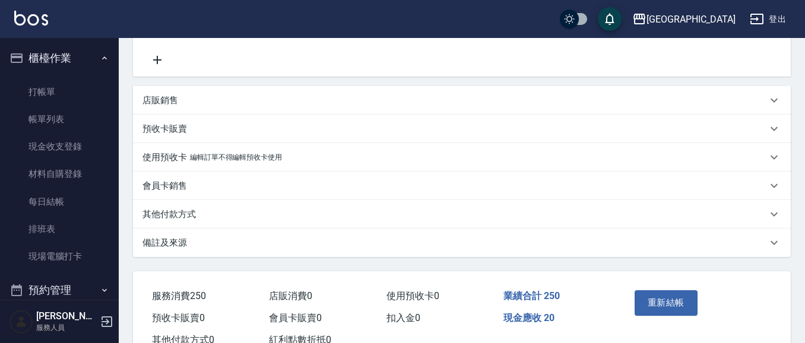
scroll to position [310, 0]
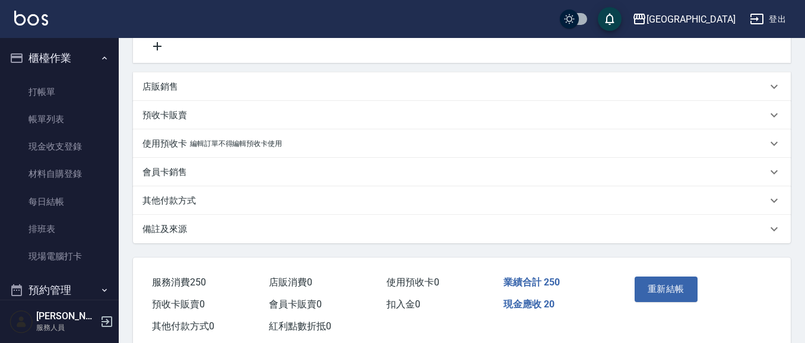
drag, startPoint x: 659, startPoint y: 262, endPoint x: 617, endPoint y: 253, distance: 43.0
click at [658, 262] on div "重新結帳" at bounding box center [696, 298] width 161 height 80
click at [656, 289] on button "重新結帳" at bounding box center [666, 289] width 63 height 25
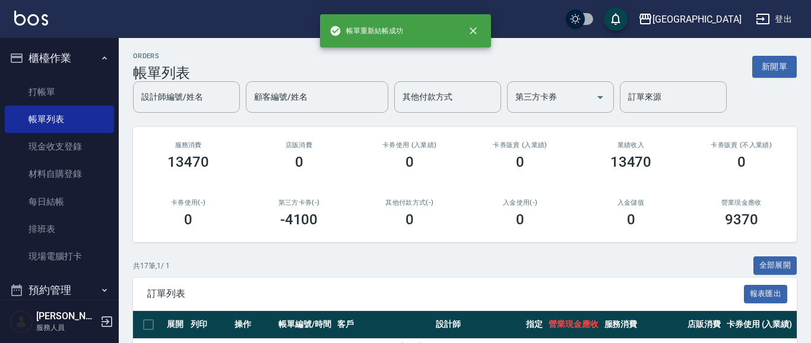
click at [51, 95] on link "打帳單" at bounding box center [59, 91] width 109 height 27
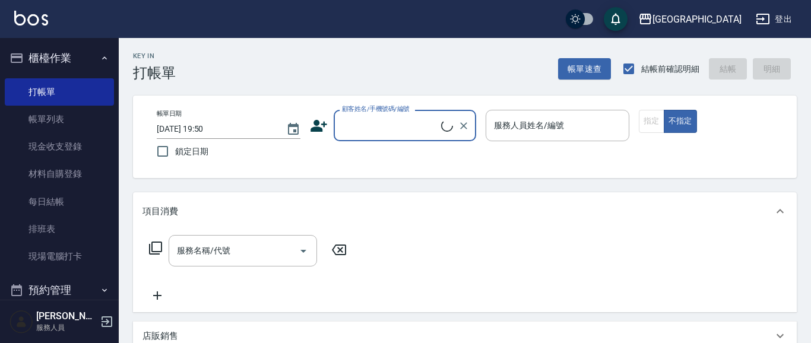
click at [383, 128] on input "顧客姓名/手機號碼/編號" at bounding box center [390, 125] width 102 height 21
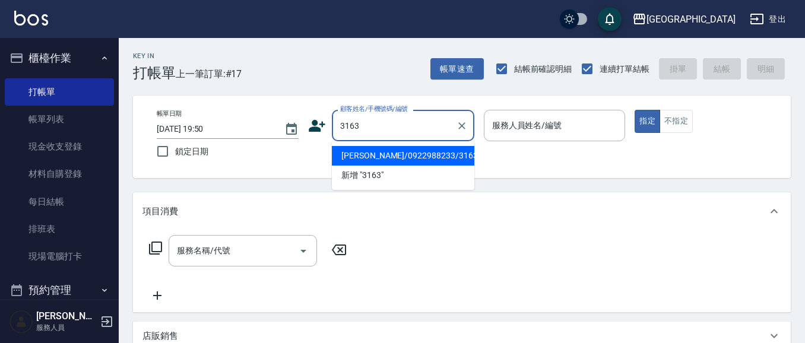
type input "[PERSON_NAME]/0922988233/3163"
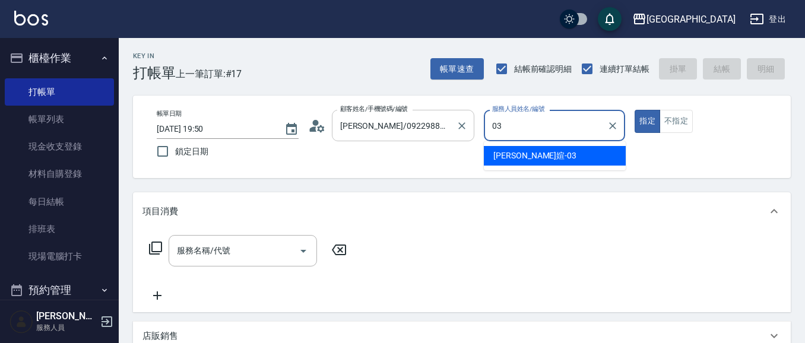
type input "[PERSON_NAME]媗-03"
type button "true"
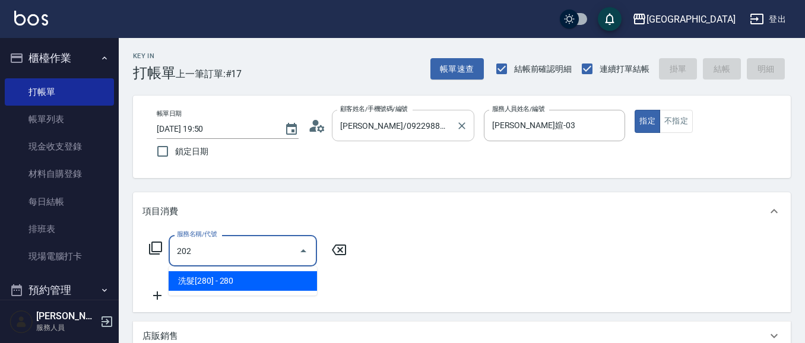
type input "洗髮[280](202)"
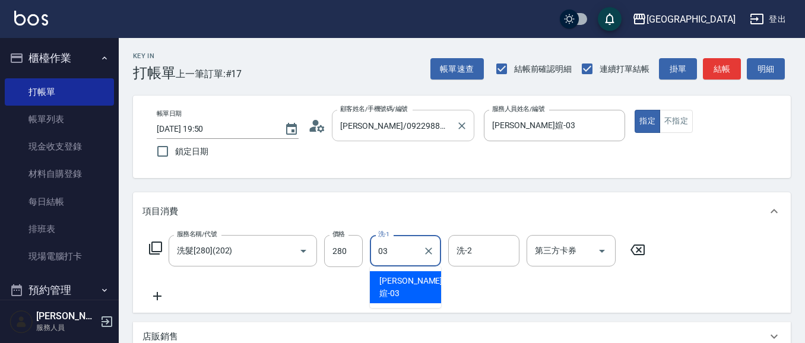
type input "[PERSON_NAME]媗-03"
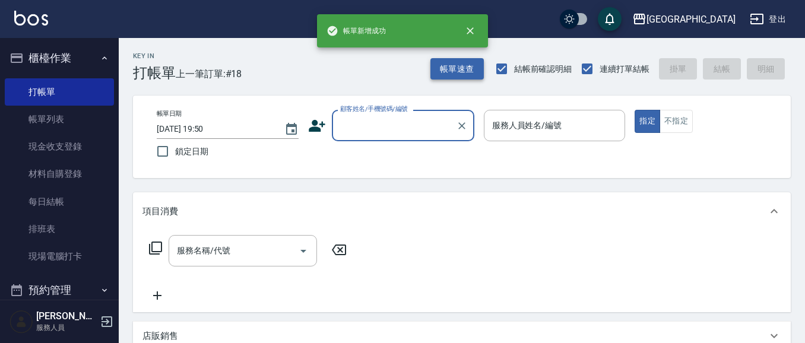
click at [457, 71] on button "帳單速查" at bounding box center [456, 69] width 53 height 22
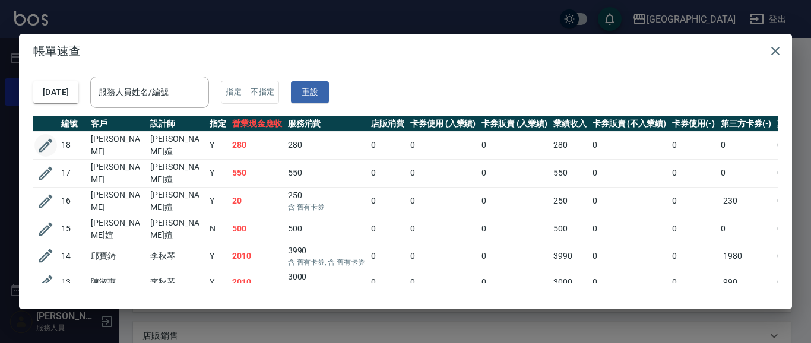
click at [43, 145] on icon "button" at bounding box center [46, 146] width 14 height 14
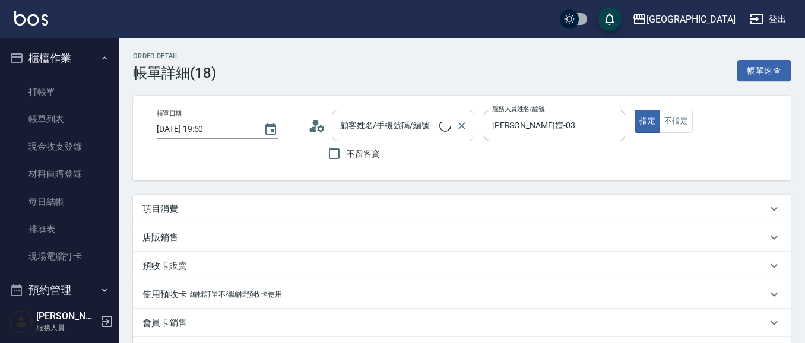
type input "[PERSON_NAME]媗-03"
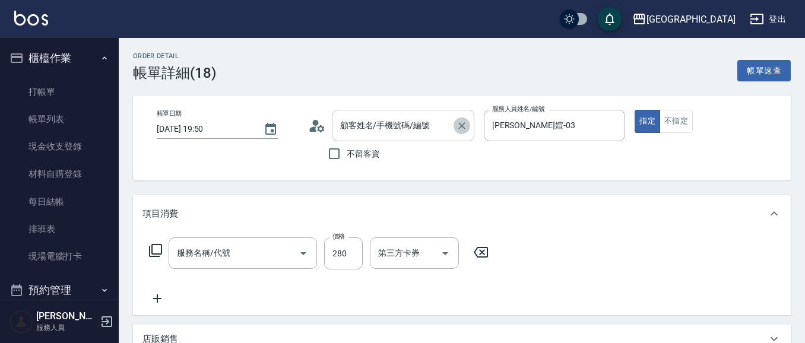
click at [461, 125] on icon "Clear" at bounding box center [461, 125] width 7 height 7
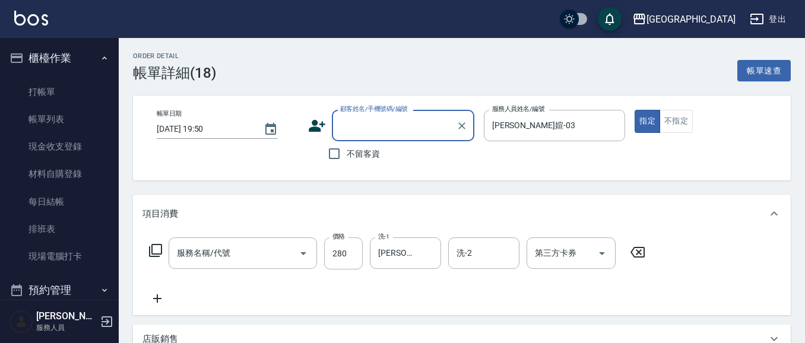
type input "洗髮[280](202)"
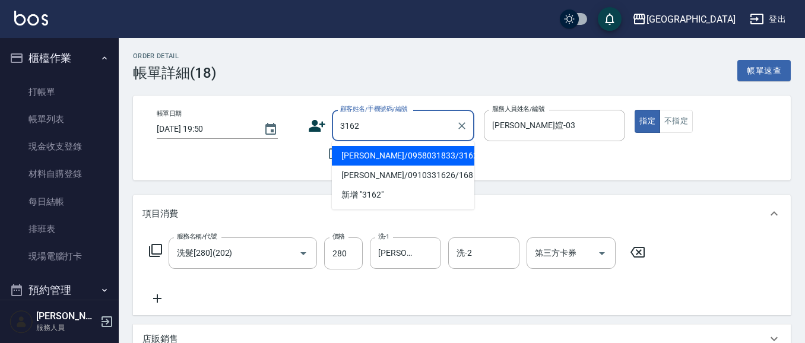
click at [400, 154] on li "[PERSON_NAME]/0958031833/3162" at bounding box center [403, 156] width 142 height 20
type input "[PERSON_NAME]/0958031833/3162"
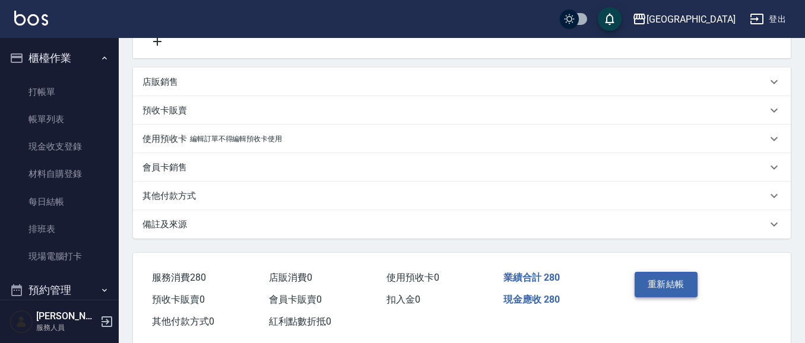
scroll to position [257, 0]
click at [671, 284] on button "重新結帳" at bounding box center [666, 284] width 63 height 25
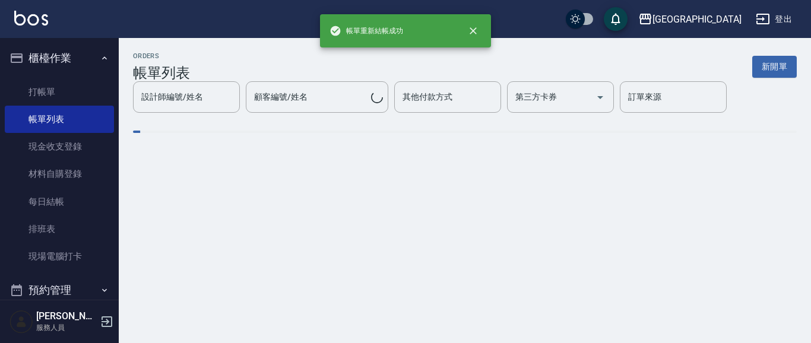
click at [34, 92] on link "打帳單" at bounding box center [59, 91] width 109 height 27
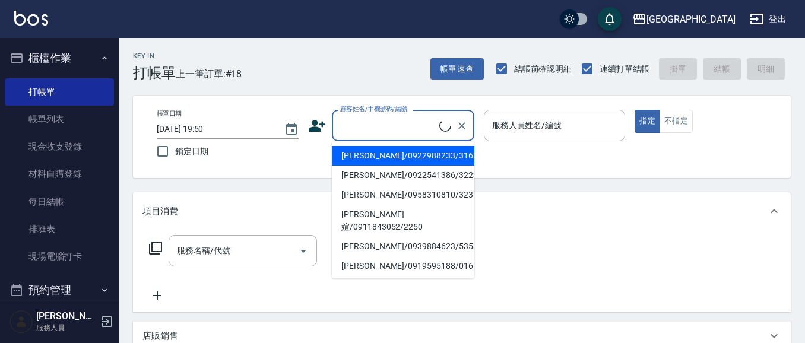
drag, startPoint x: 407, startPoint y: 108, endPoint x: 365, endPoint y: 124, distance: 45.1
click at [373, 128] on input "顧客姓名/手機號碼/編號" at bounding box center [388, 125] width 102 height 21
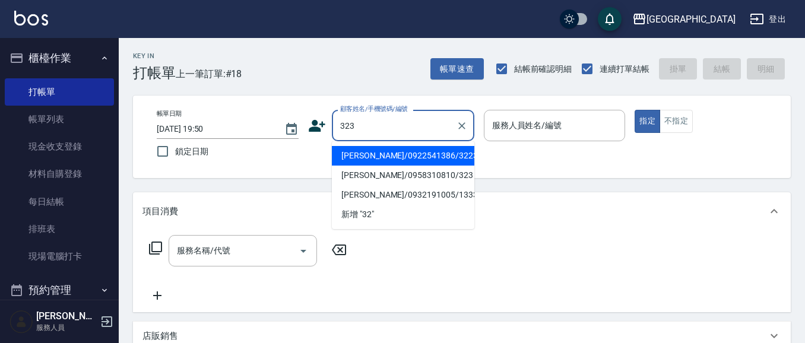
type input "[PERSON_NAME]/0958310810/323"
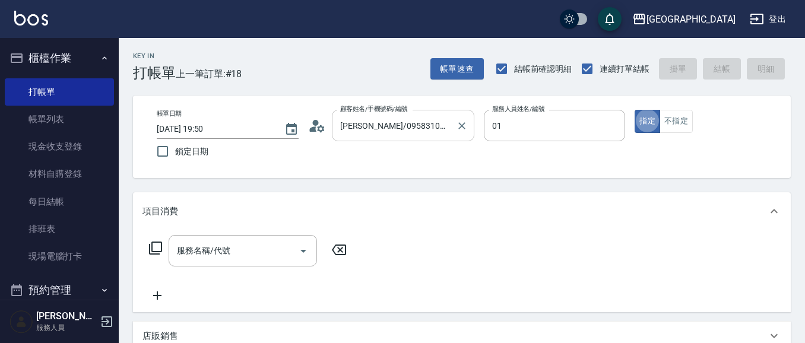
type input "[PERSON_NAME]-01"
type button "true"
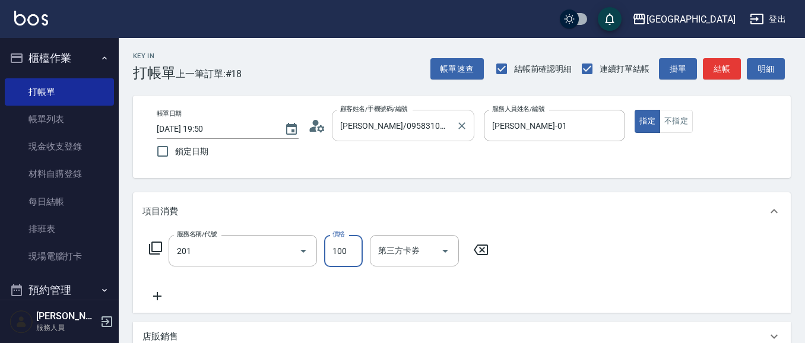
type input "洗髮[100](201)"
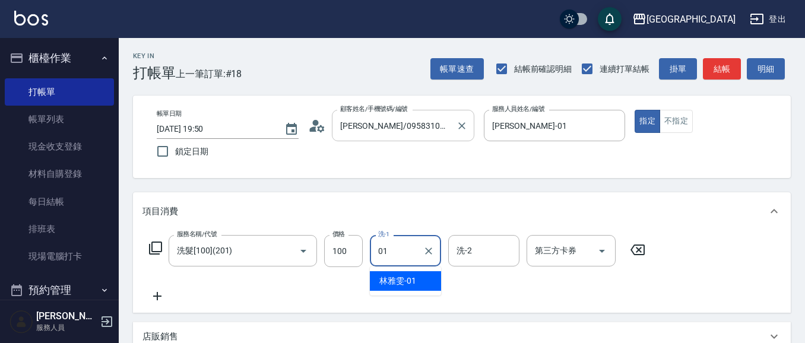
type input "[PERSON_NAME]-01"
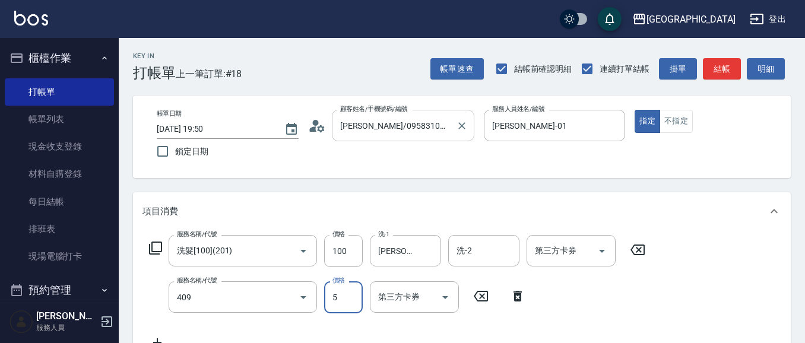
type input "剪髮(550)(409)"
type input "580"
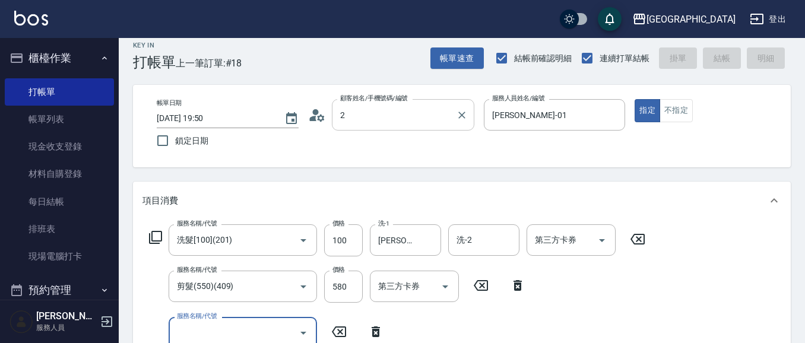
type input "29"
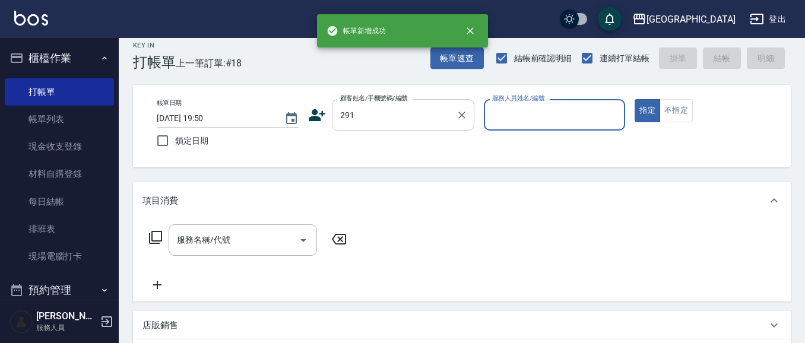
type input "291"
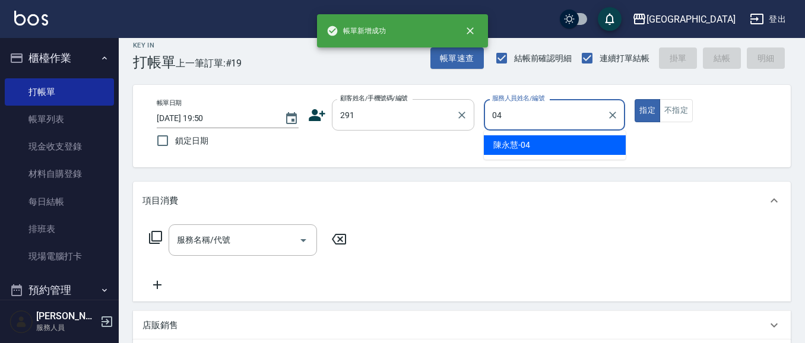
type input "[PERSON_NAME]-04"
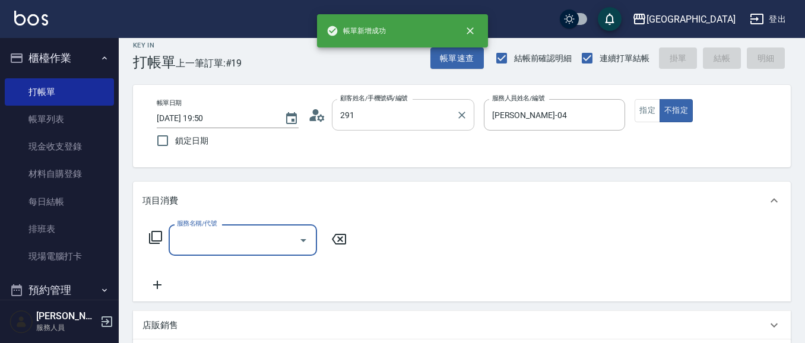
type input "[PERSON_NAME]/291/291"
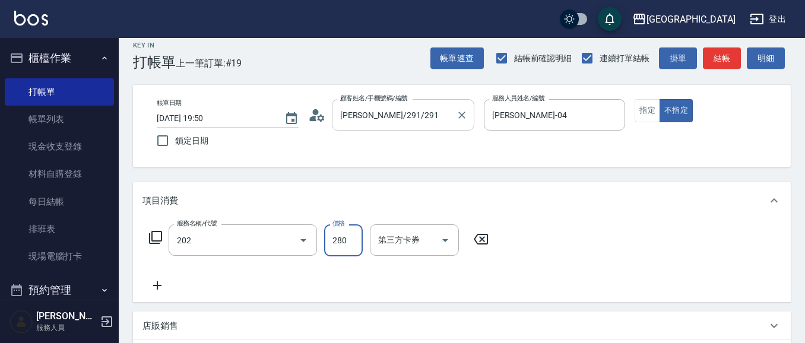
type input "洗髮[280](202)"
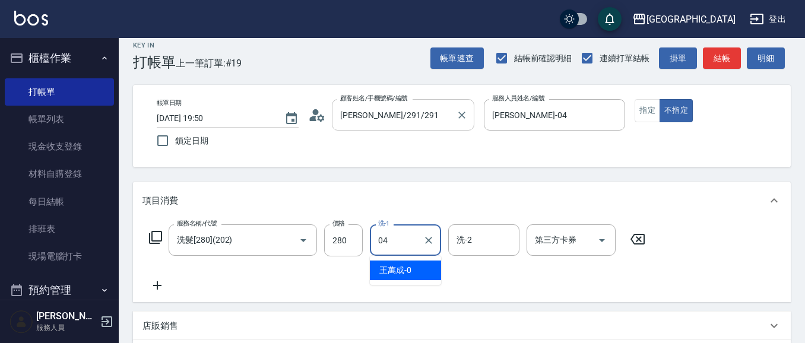
type input "[PERSON_NAME]-04"
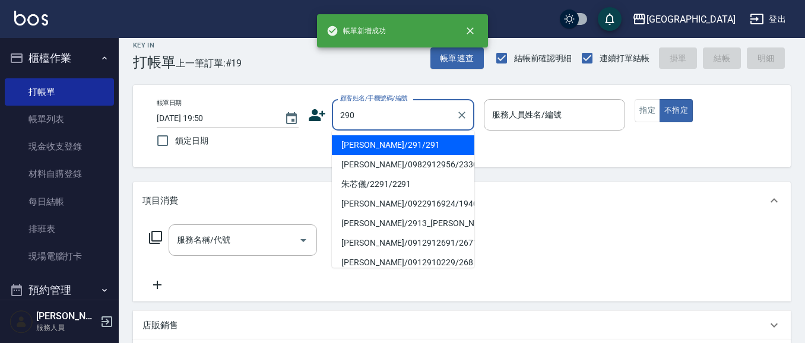
type input "290"
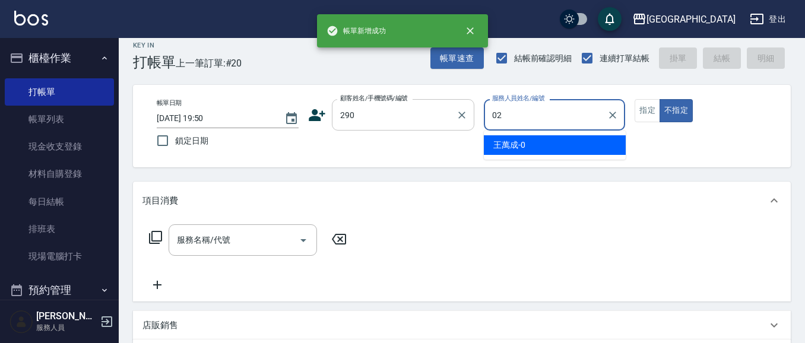
type input "[PERSON_NAME]-02"
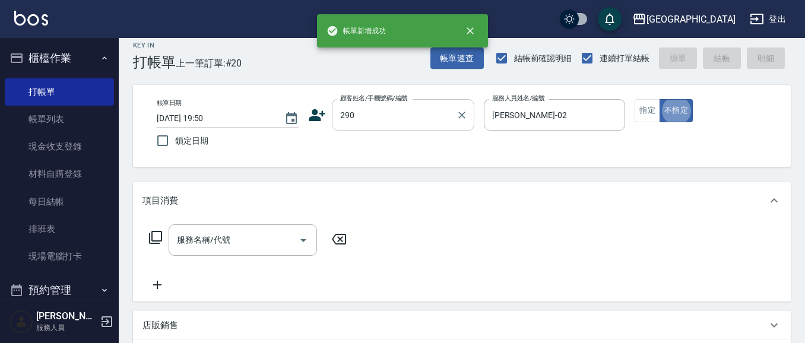
type button "false"
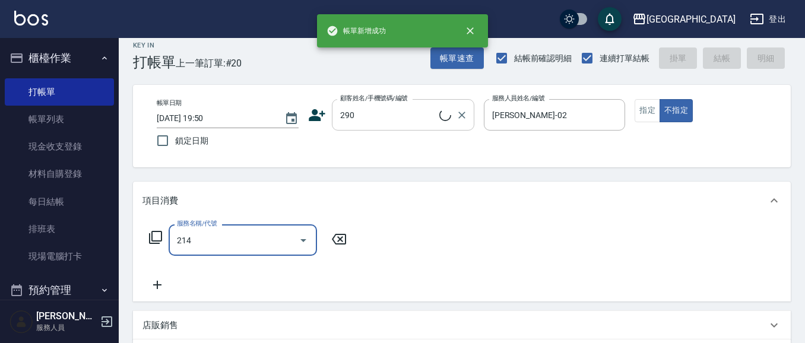
type input "214"
type input "[PERSON_NAME]/0989688802/290"
type input "滾珠洗髪699(214)"
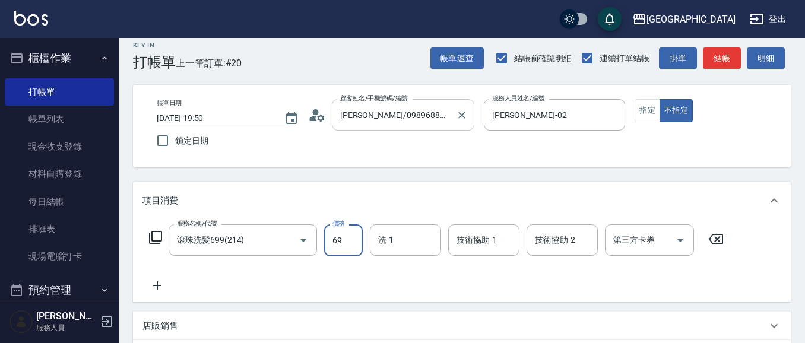
type input "699"
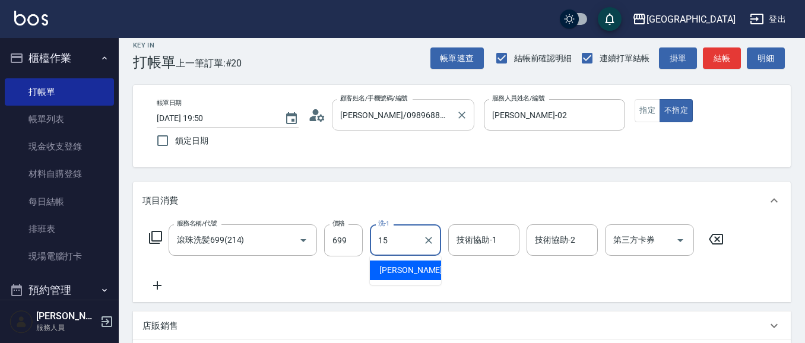
type input "[PERSON_NAME]-15"
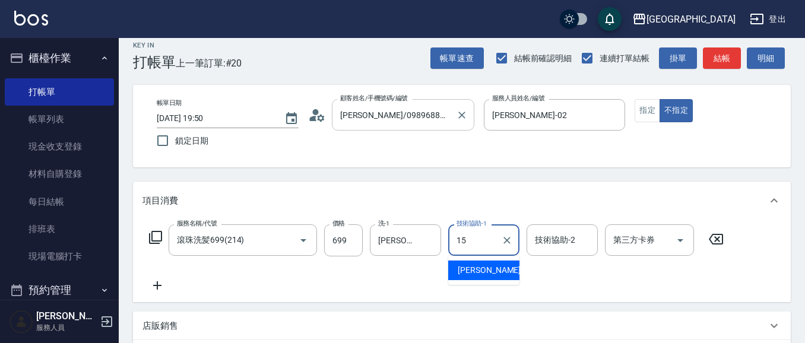
type input "[PERSON_NAME]-15"
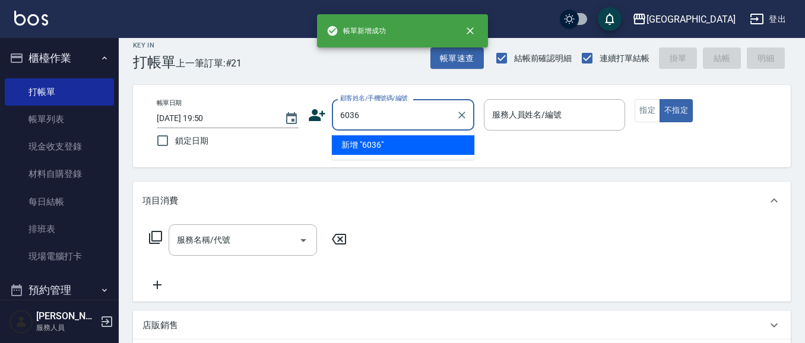
type input "6036"
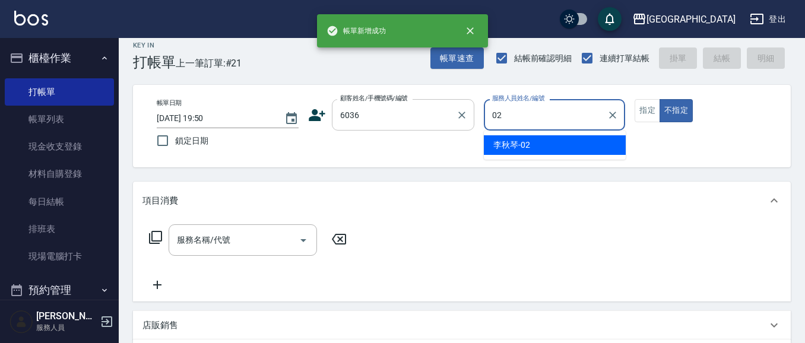
type input "[PERSON_NAME]-02"
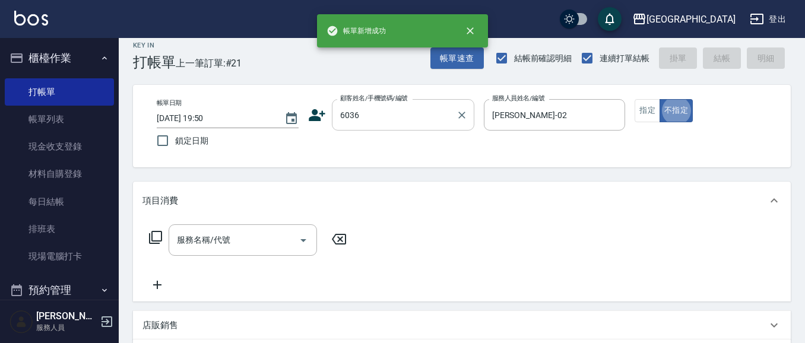
type input "[PERSON_NAME]/0931119348/6036"
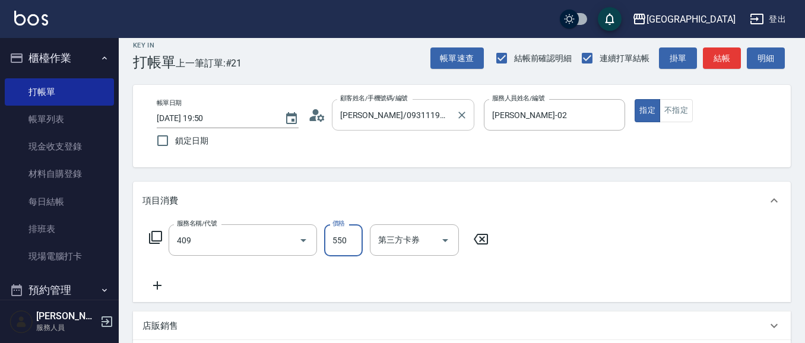
type input "剪髮(550)(409)"
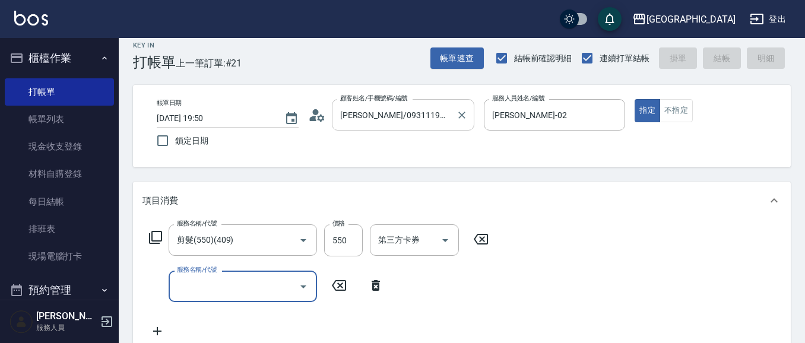
type input "[DATE] 19:51"
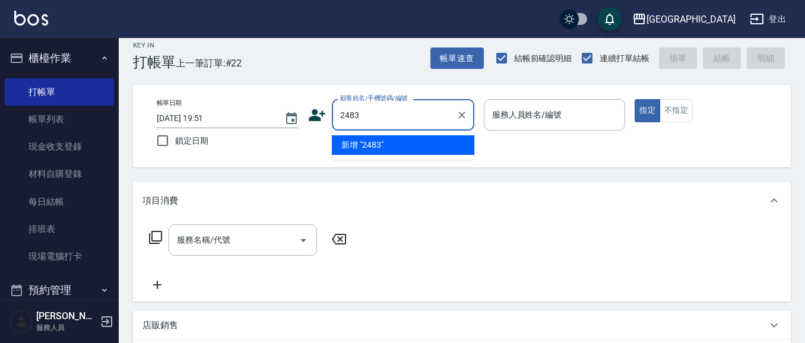
type input "2483"
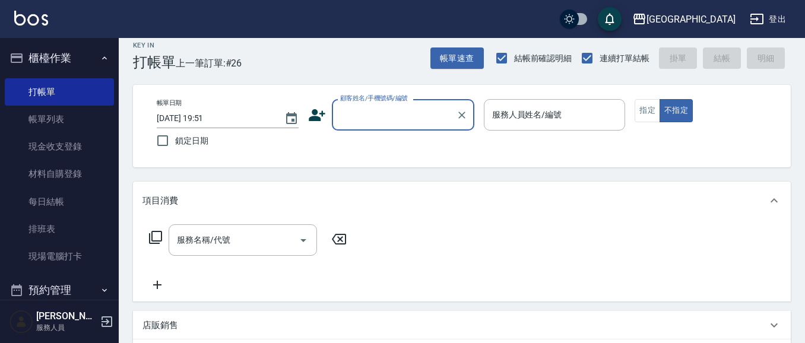
click at [56, 51] on button "櫃檯作業" at bounding box center [59, 58] width 109 height 31
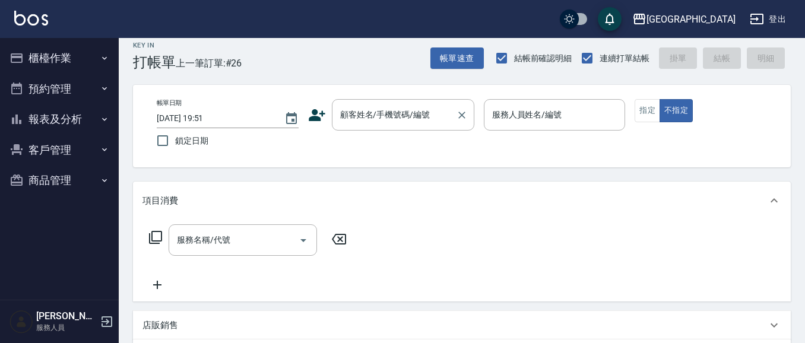
click at [365, 114] on input "顧客姓名/手機號碼/編號" at bounding box center [394, 114] width 114 height 21
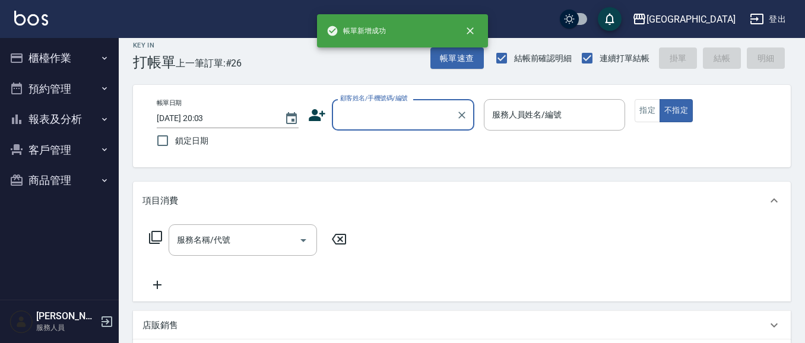
click at [80, 121] on button "報表及分析" at bounding box center [59, 119] width 109 height 31
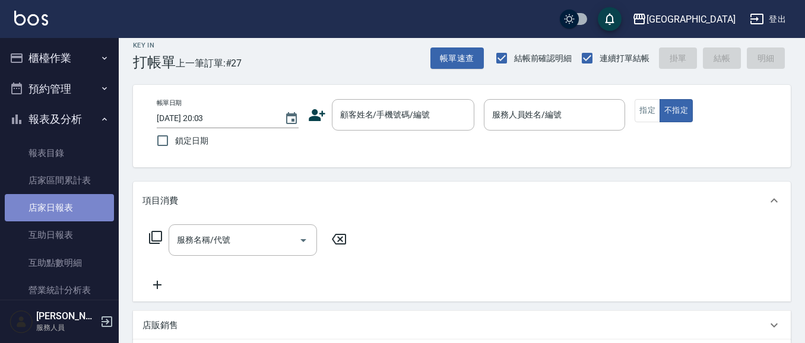
drag, startPoint x: 66, startPoint y: 209, endPoint x: 81, endPoint y: 202, distance: 15.9
click at [67, 208] on link "店家日報表" at bounding box center [59, 207] width 109 height 27
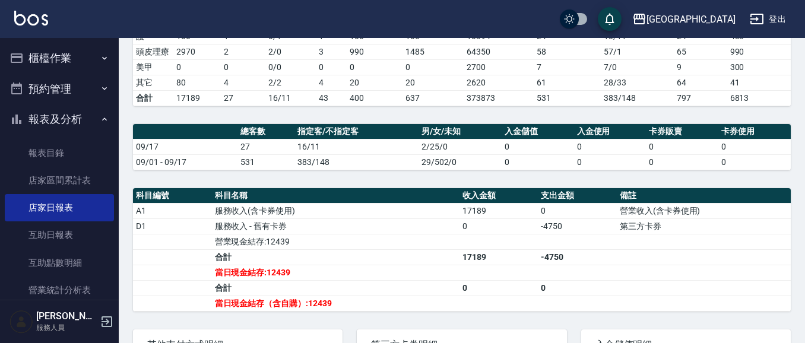
scroll to position [257, 0]
